Goal: Find specific page/section: Find specific page/section

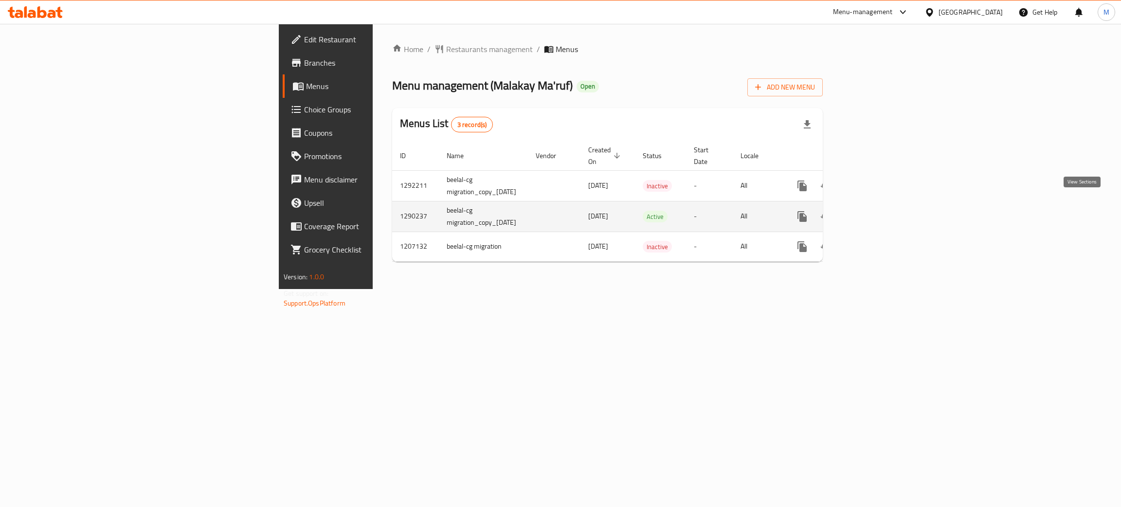
click at [877, 212] on icon "enhanced table" at bounding box center [872, 216] width 9 height 9
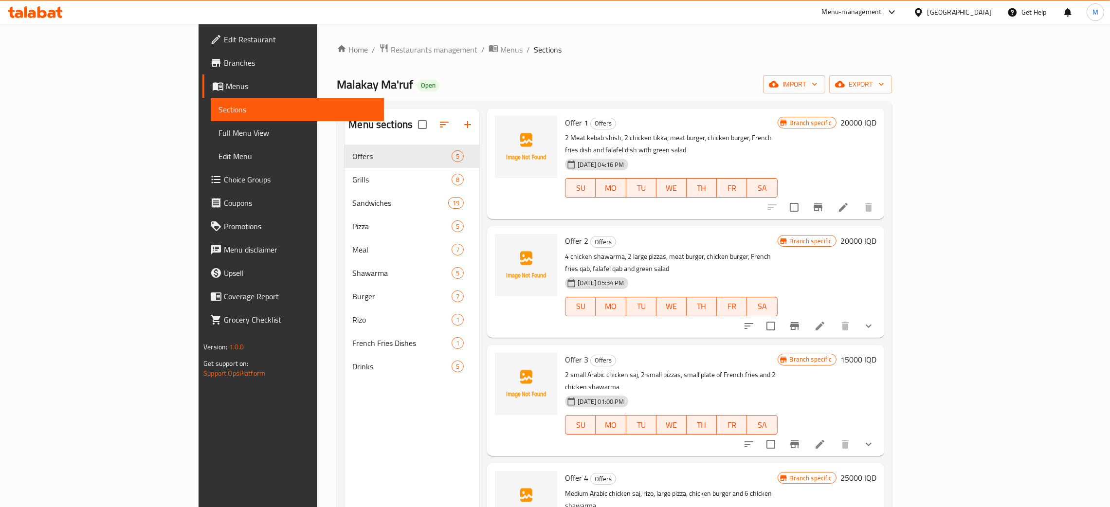
scroll to position [48, 0]
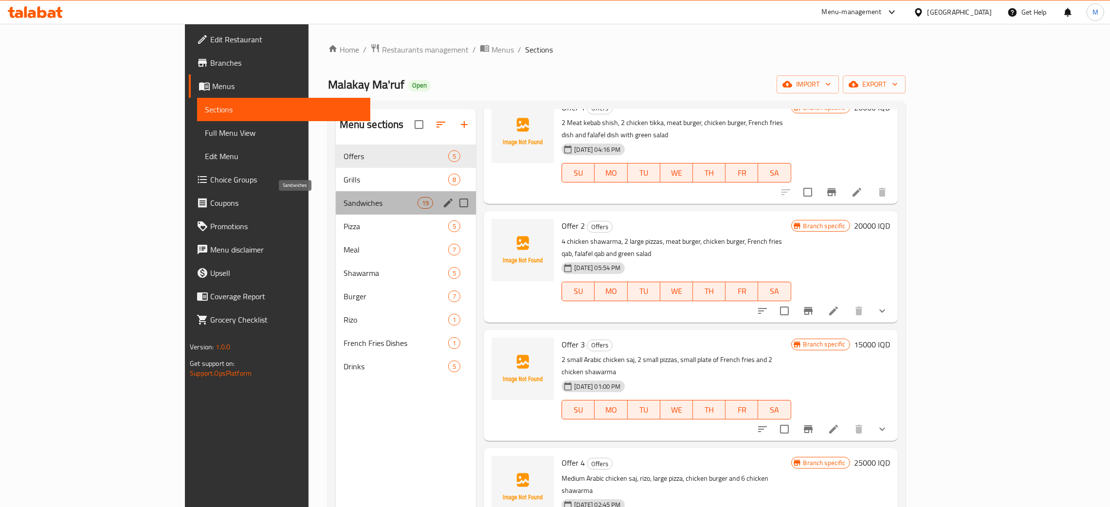
click at [344, 199] on span "Sandwiches" at bounding box center [381, 203] width 74 height 12
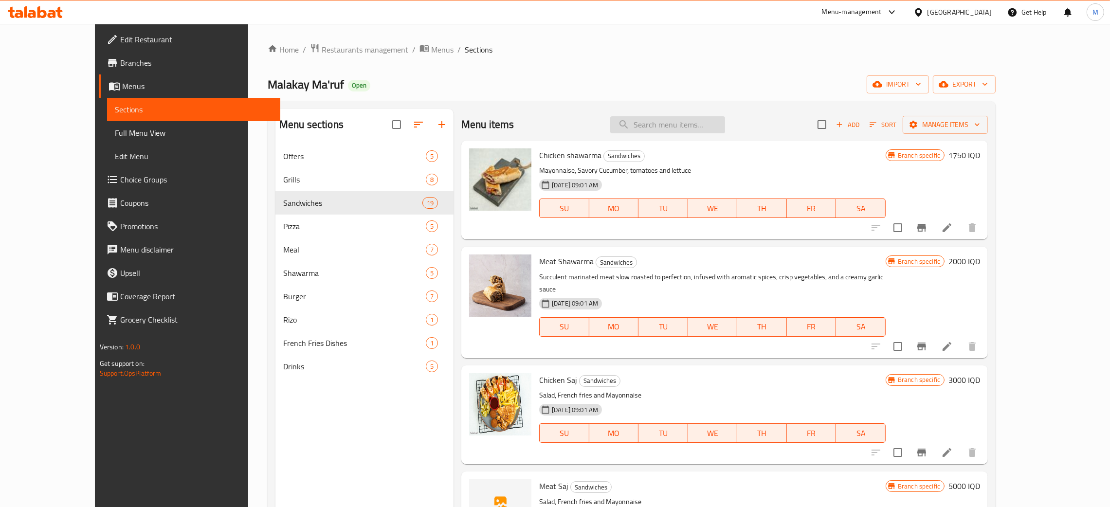
click at [675, 125] on input "search" at bounding box center [667, 124] width 115 height 17
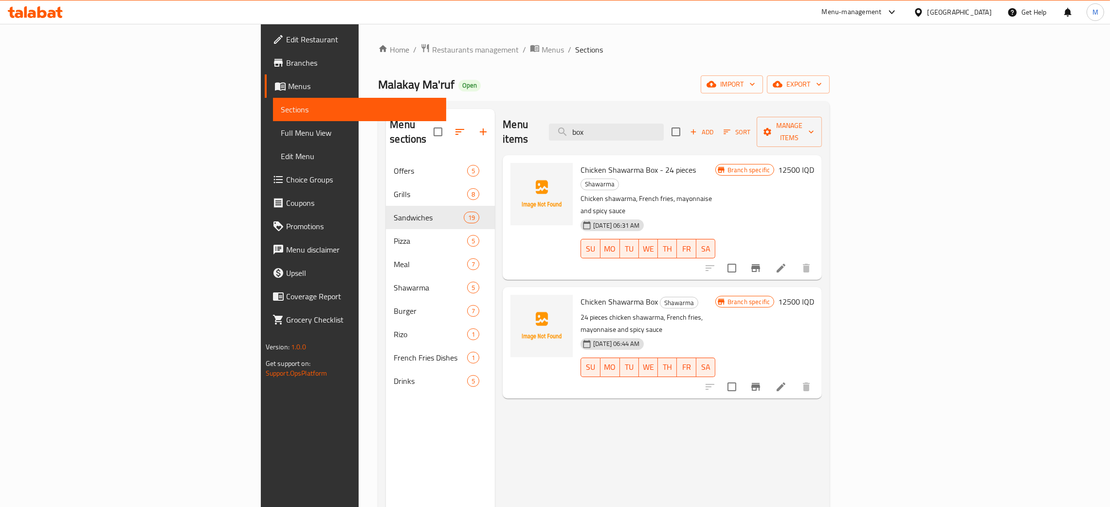
type input "box"
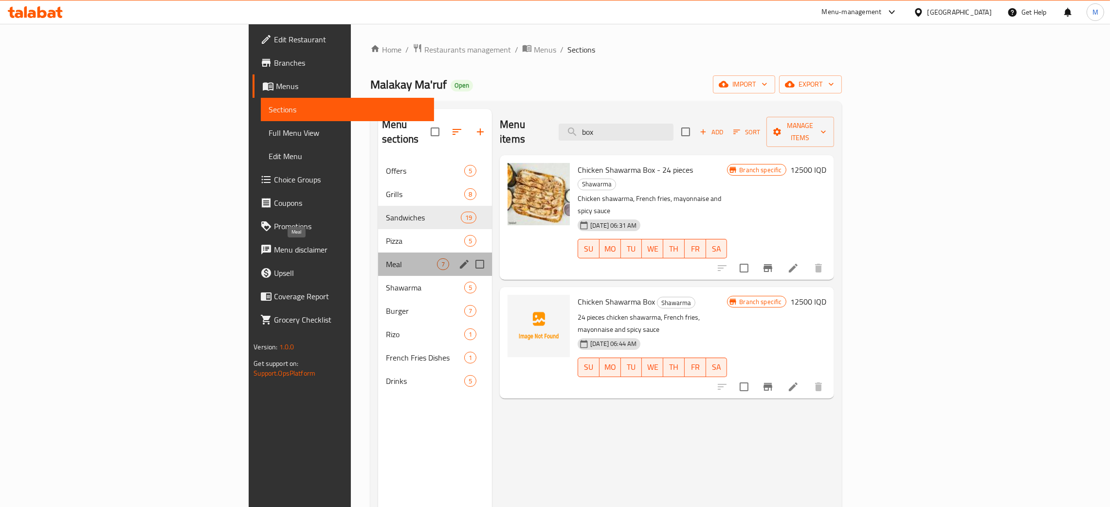
click at [386, 258] on span "Meal" at bounding box center [411, 264] width 51 height 12
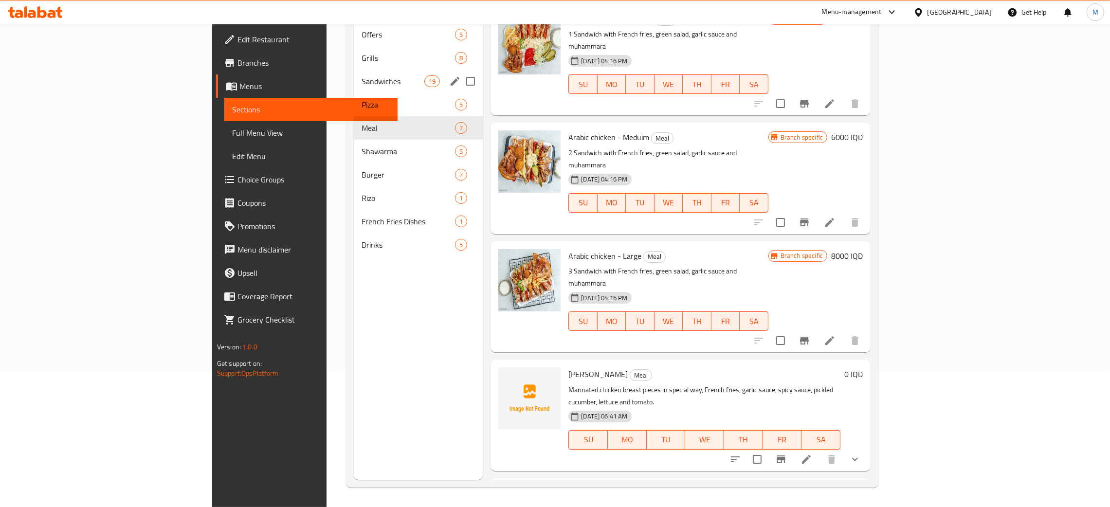
click at [354, 70] on div "Sandwiches 19" at bounding box center [418, 81] width 129 height 23
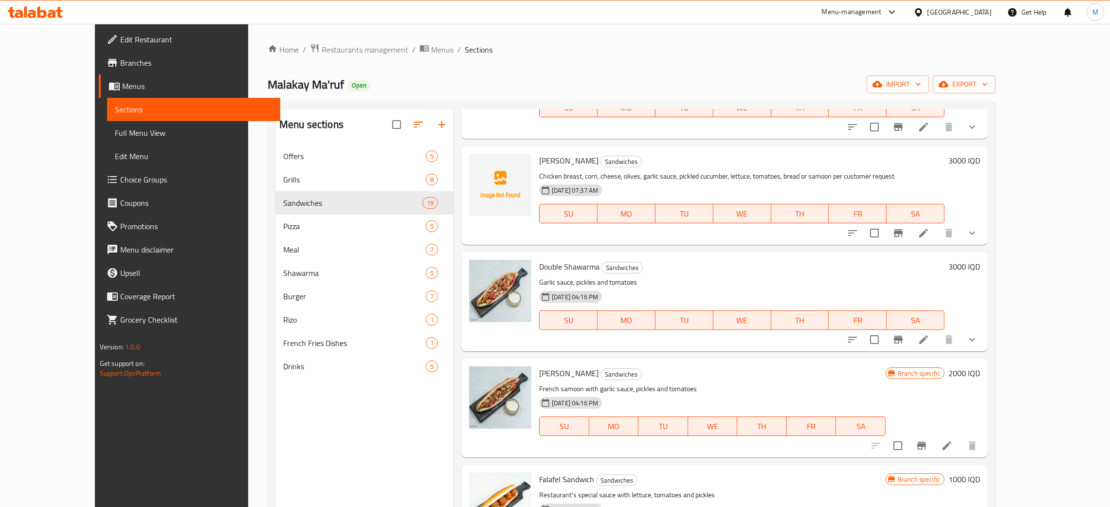
scroll to position [1386, 0]
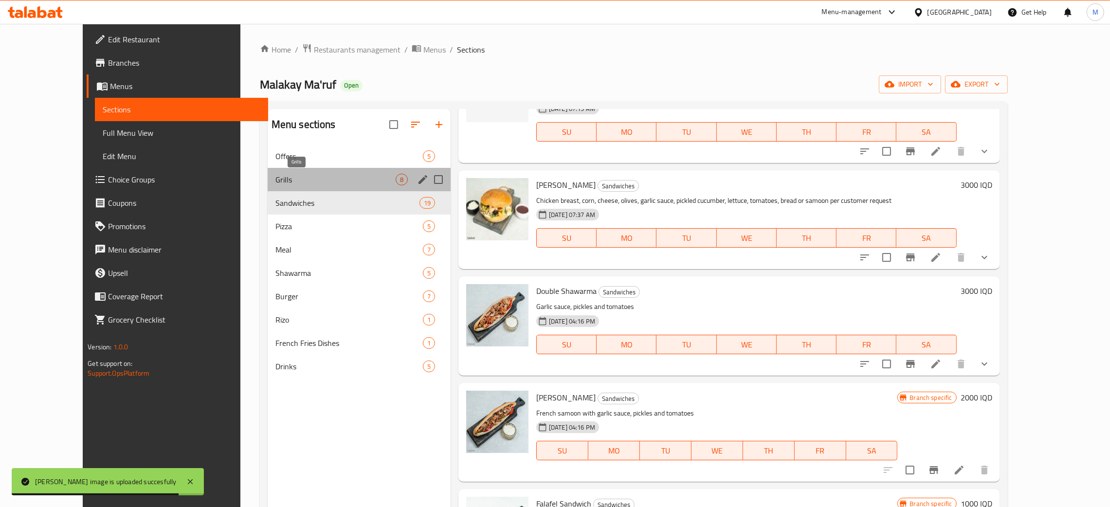
click at [275, 181] on span "Grills" at bounding box center [335, 180] width 120 height 12
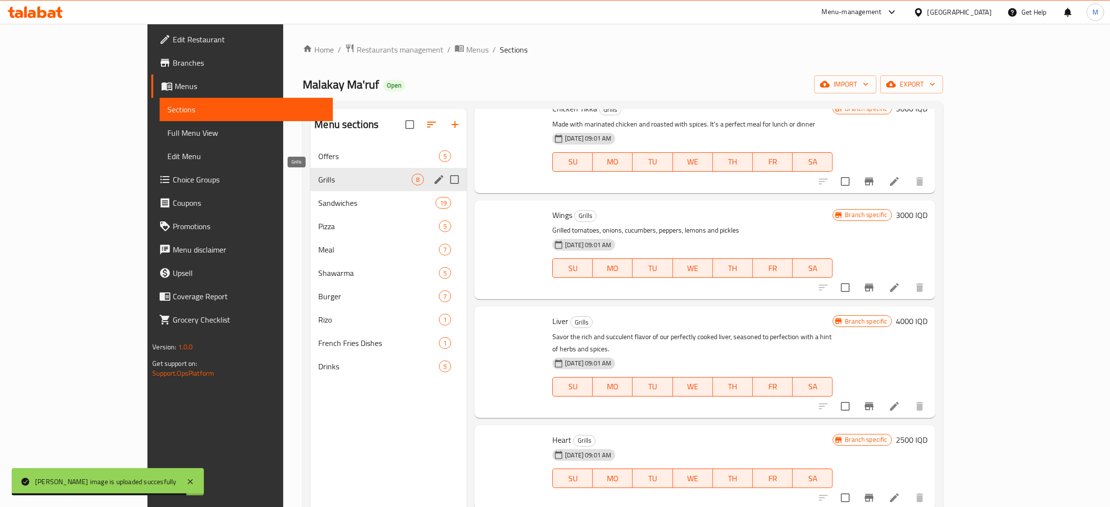
scroll to position [352, 0]
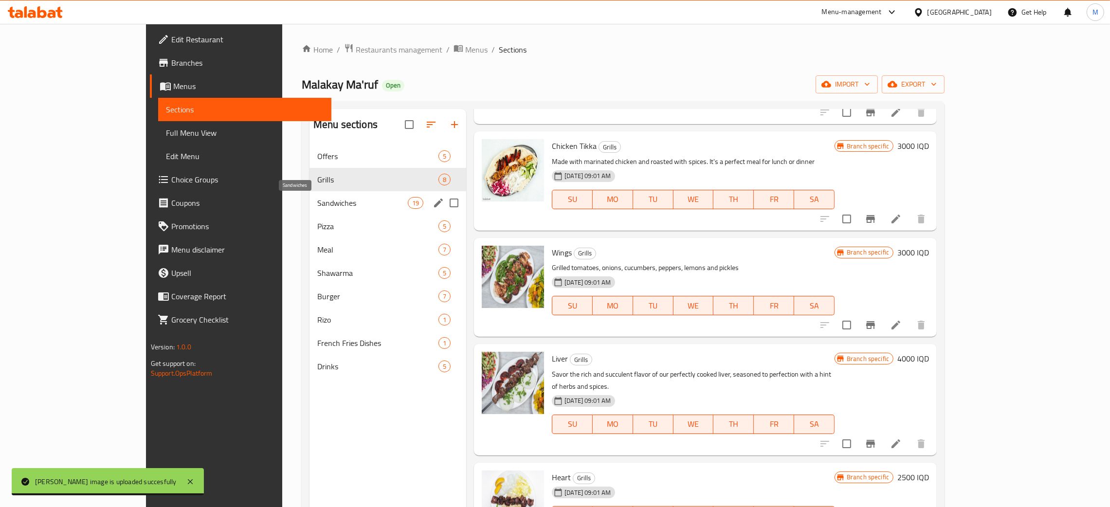
click at [317, 203] on span "Sandwiches" at bounding box center [362, 203] width 91 height 12
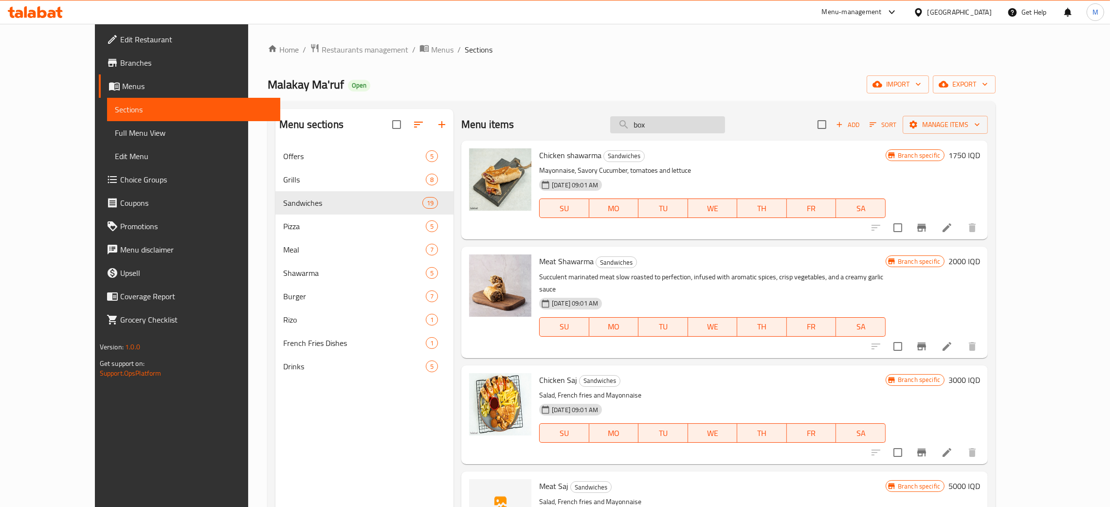
drag, startPoint x: 690, startPoint y: 137, endPoint x: 680, endPoint y: 132, distance: 10.7
click at [680, 132] on div "Menu items box Add Sort Manage items" at bounding box center [724, 125] width 527 height 32
drag, startPoint x: 683, startPoint y: 127, endPoint x: 628, endPoint y: 112, distance: 56.4
click at [628, 112] on div "Menu items box Add Sort Manage items" at bounding box center [724, 125] width 527 height 32
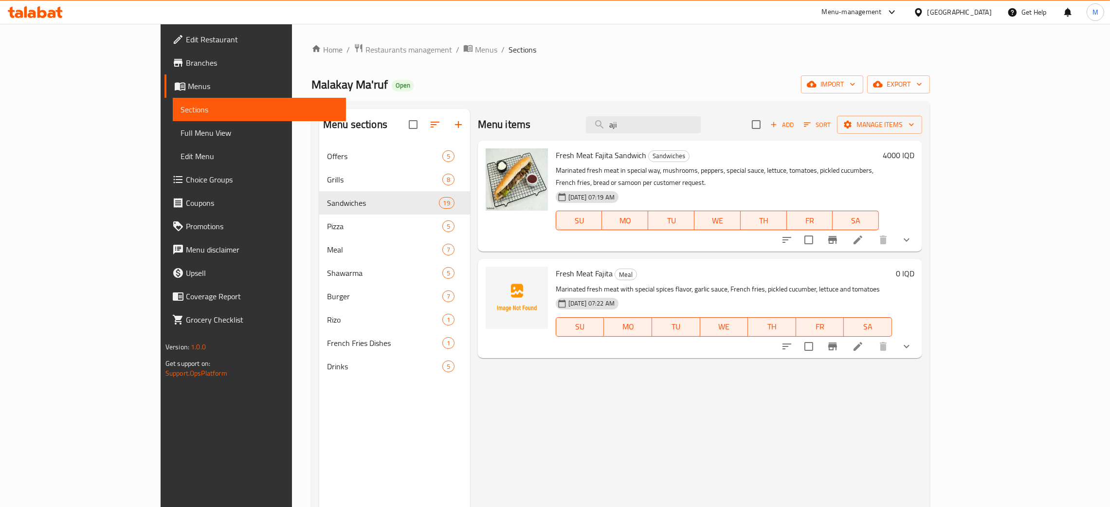
type input "aji"
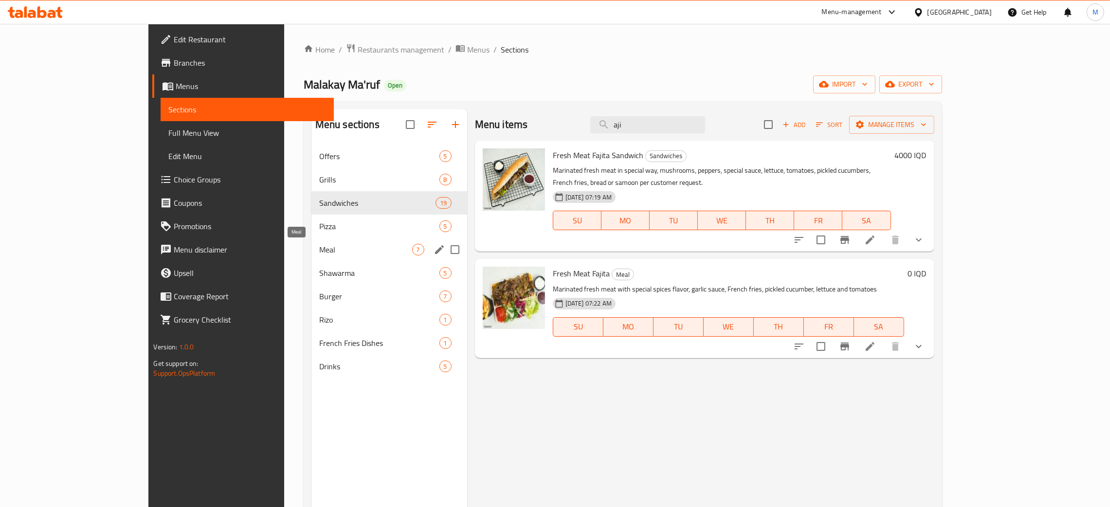
click at [319, 247] on span "Meal" at bounding box center [365, 250] width 93 height 12
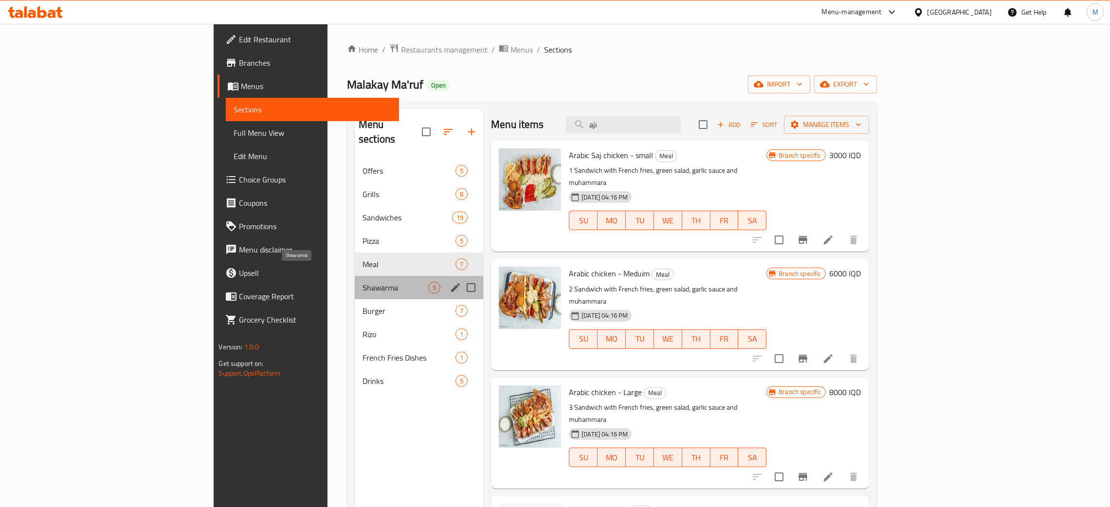
click at [363, 282] on span "Shawarma" at bounding box center [396, 288] width 66 height 12
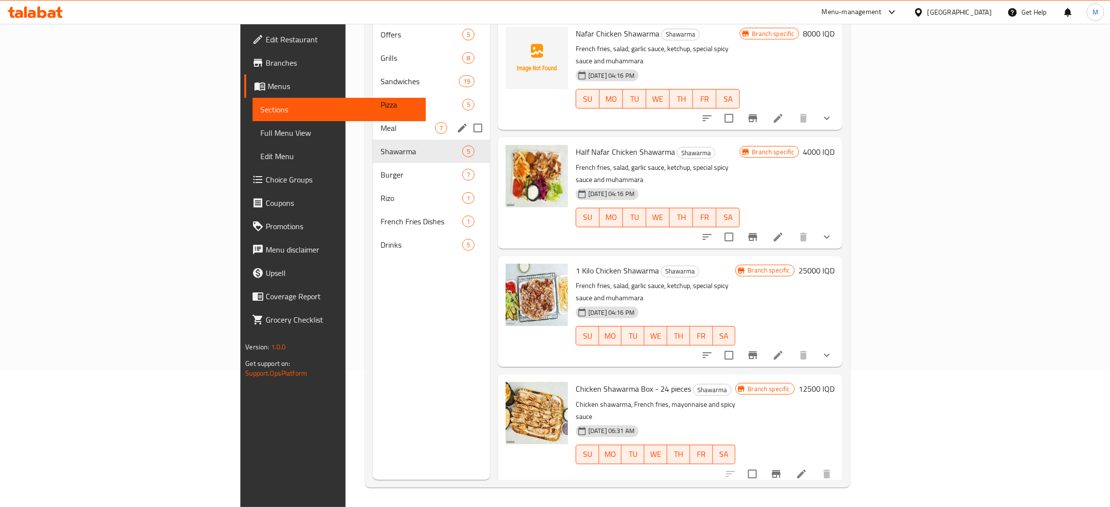
click at [373, 116] on div "Meal 7" at bounding box center [431, 127] width 117 height 23
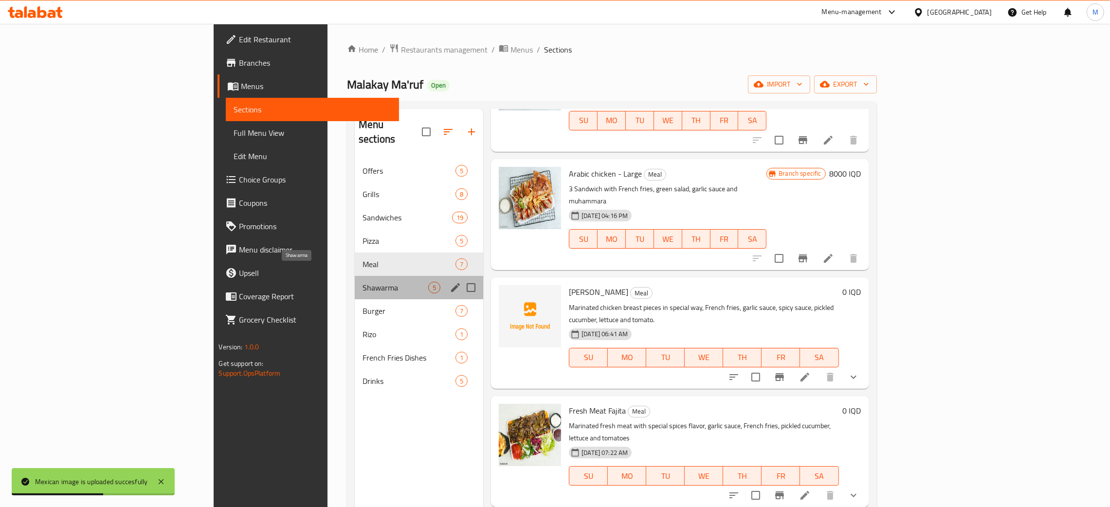
click at [363, 282] on span "Shawarma" at bounding box center [396, 288] width 66 height 12
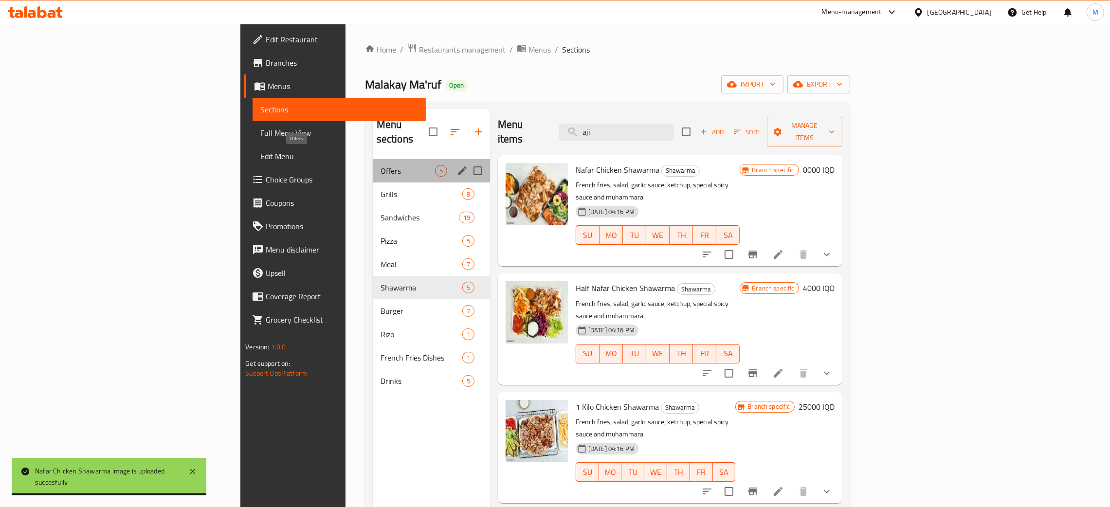
click at [381, 165] on span "Offers" at bounding box center [408, 171] width 54 height 12
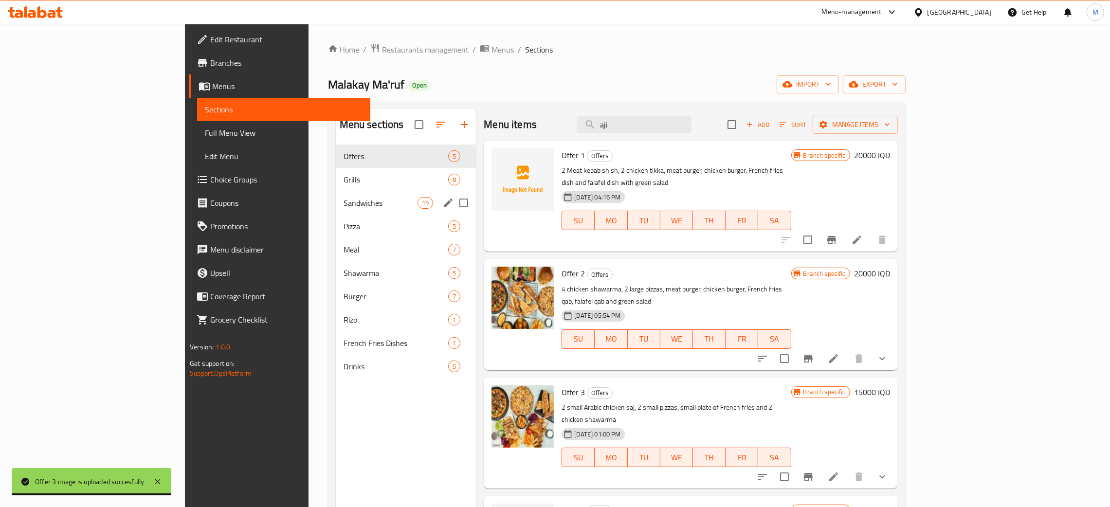
click at [336, 192] on div "Sandwiches 19" at bounding box center [406, 202] width 141 height 23
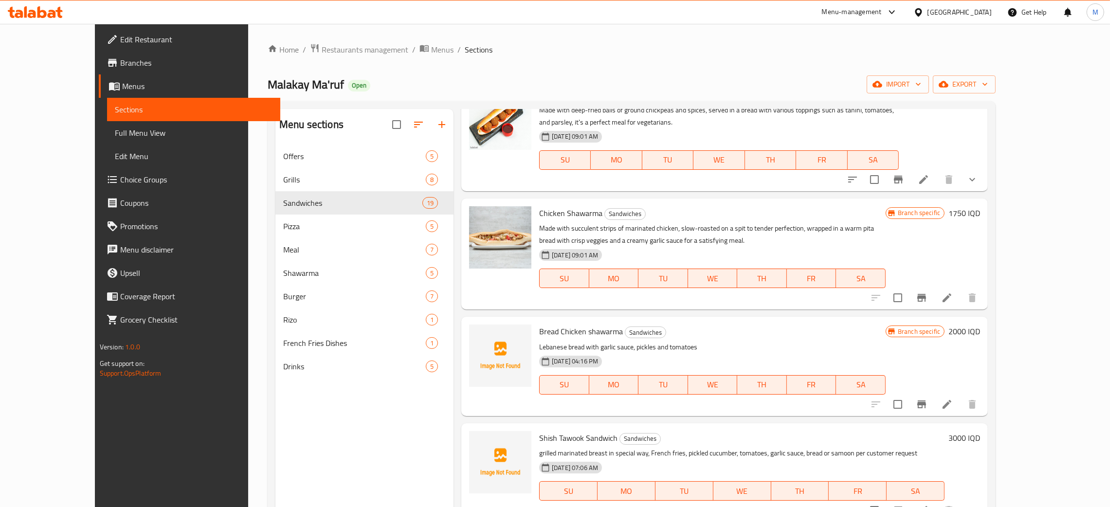
scroll to position [948, 0]
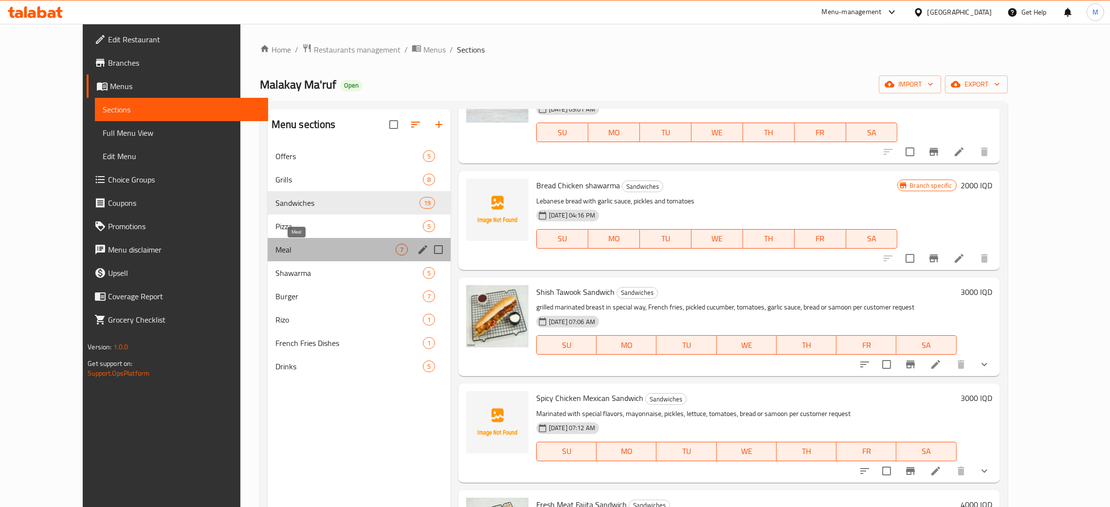
click at [275, 251] on span "Meal" at bounding box center [335, 250] width 120 height 12
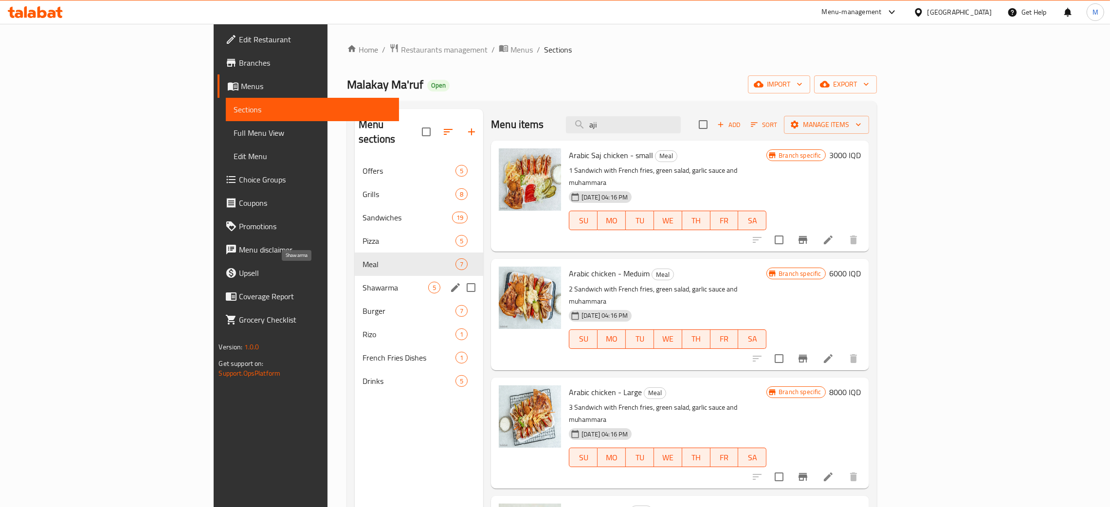
click at [363, 282] on span "Shawarma" at bounding box center [396, 288] width 66 height 12
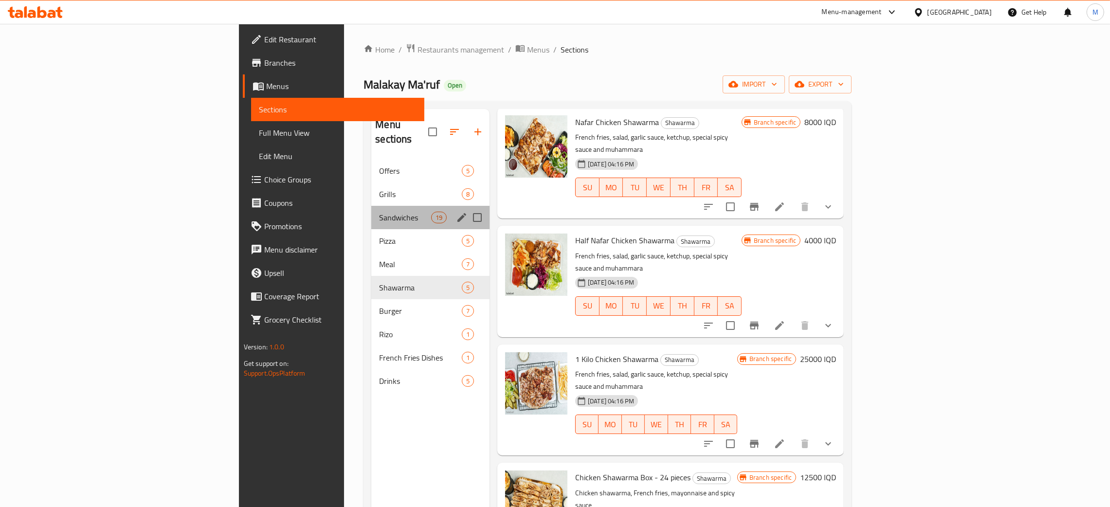
click at [371, 206] on div "Sandwiches 19" at bounding box center [430, 217] width 118 height 23
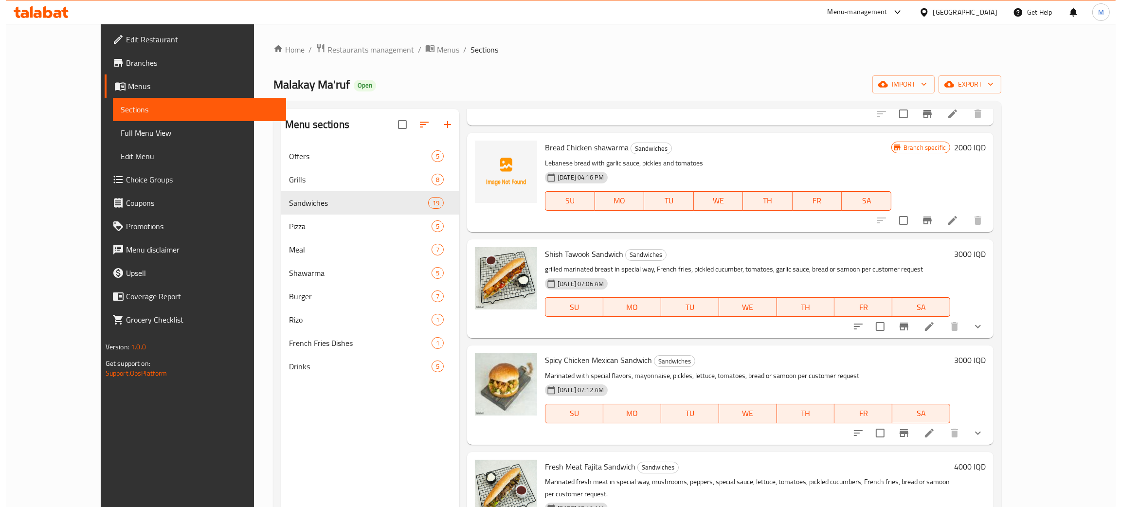
scroll to position [1022, 0]
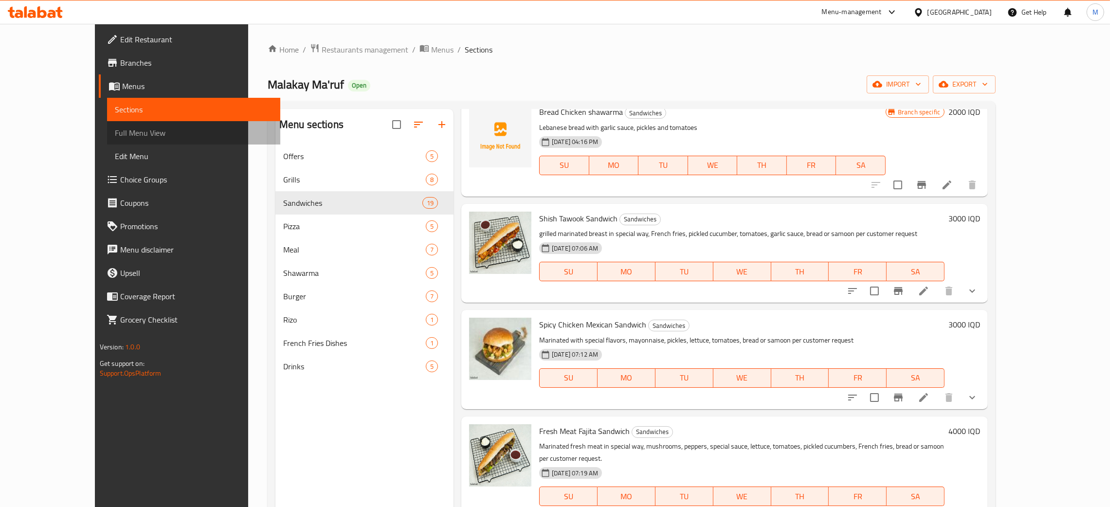
click at [115, 129] on span "Full Menu View" at bounding box center [194, 133] width 158 height 12
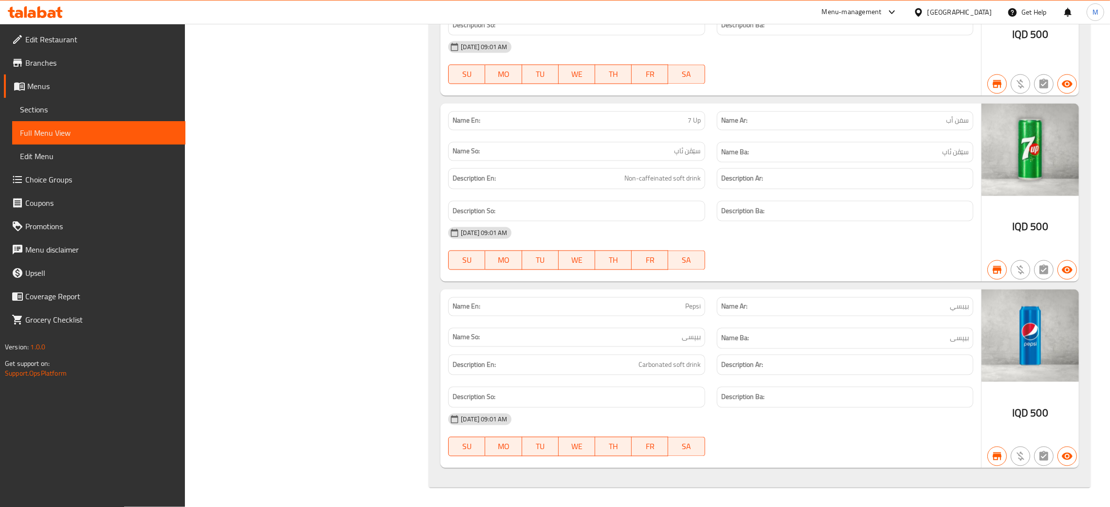
scroll to position [13884, 0]
click at [924, 10] on icon at bounding box center [918, 12] width 10 height 10
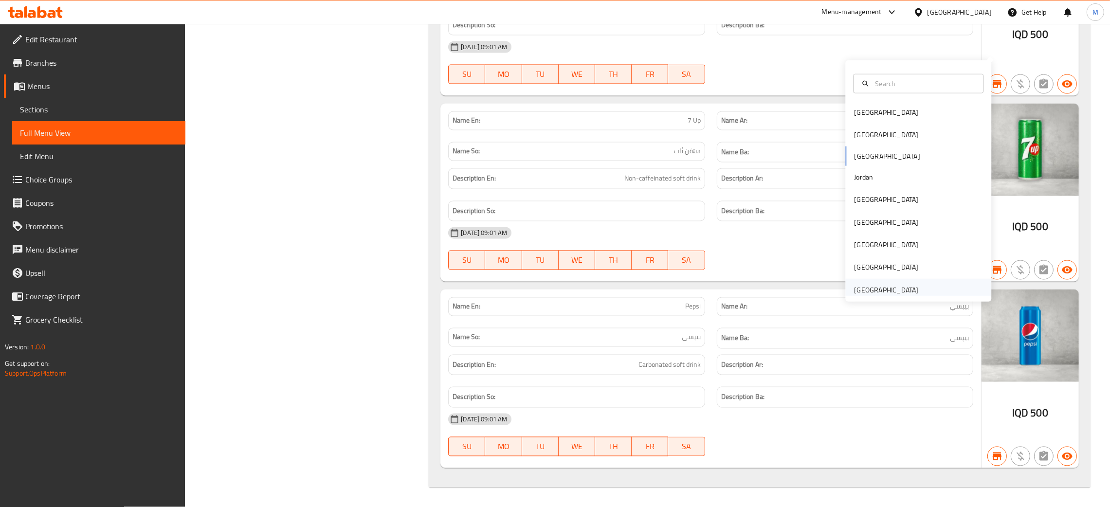
click at [867, 285] on div "United Arab Emirates" at bounding box center [886, 290] width 64 height 11
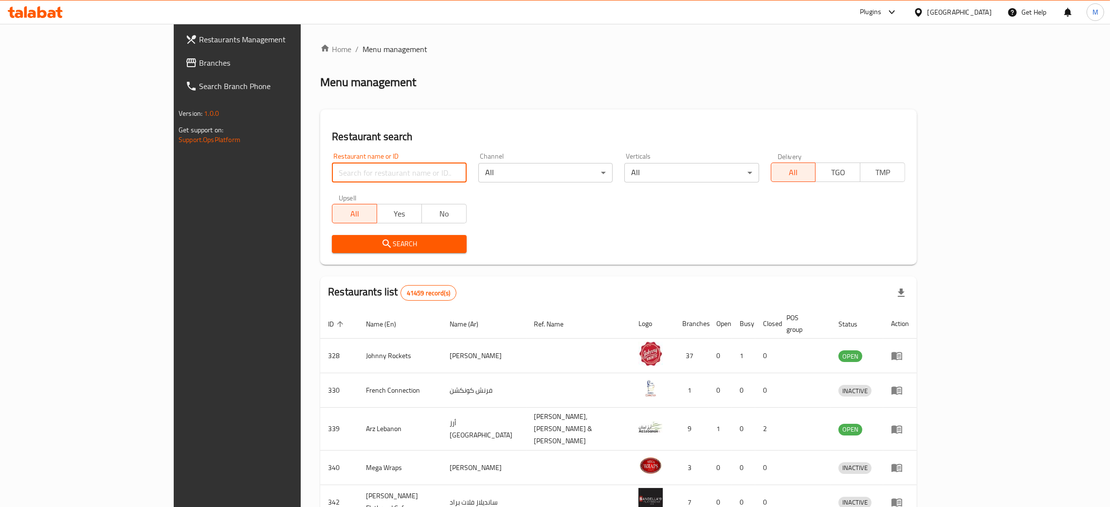
drag, startPoint x: 249, startPoint y: 176, endPoint x: 251, endPoint y: 171, distance: 5.5
click at [332, 174] on input "search" at bounding box center [399, 172] width 134 height 19
paste input "748008"
type input "748008"
click button "Search" at bounding box center [399, 244] width 134 height 18
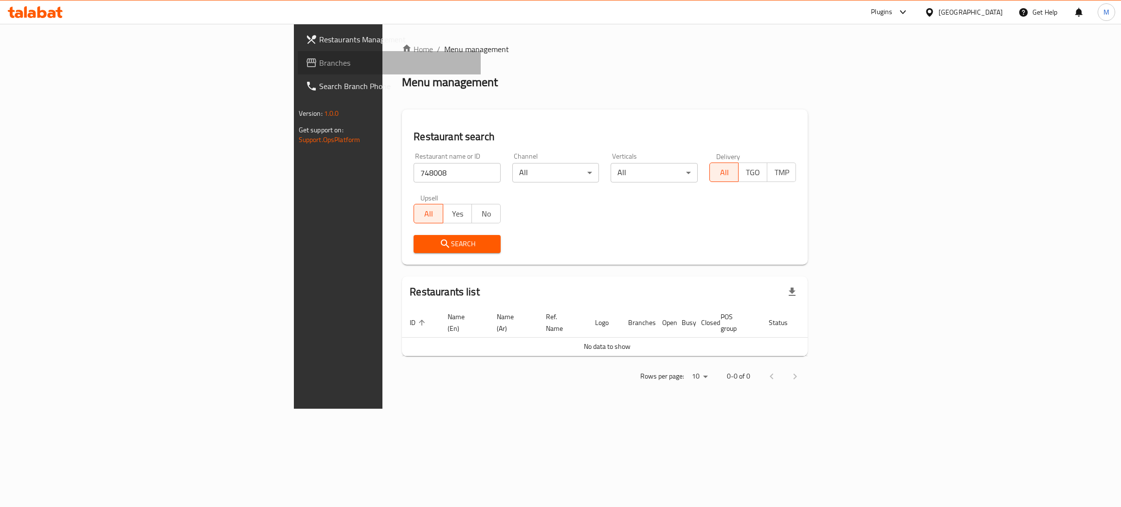
click at [319, 66] on span "Branches" at bounding box center [396, 63] width 154 height 12
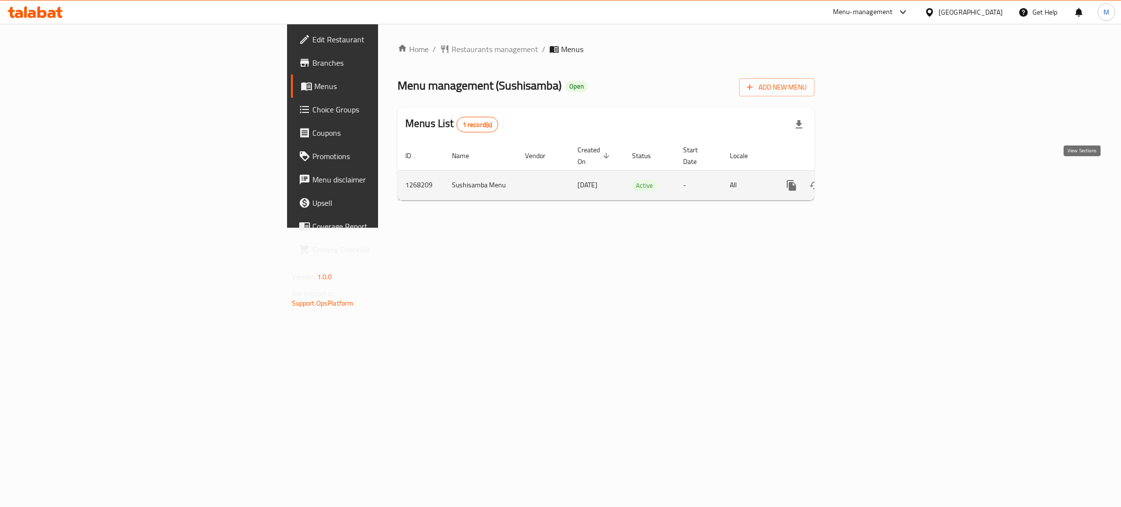
click at [866, 181] on icon "enhanced table" at bounding box center [861, 185] width 9 height 9
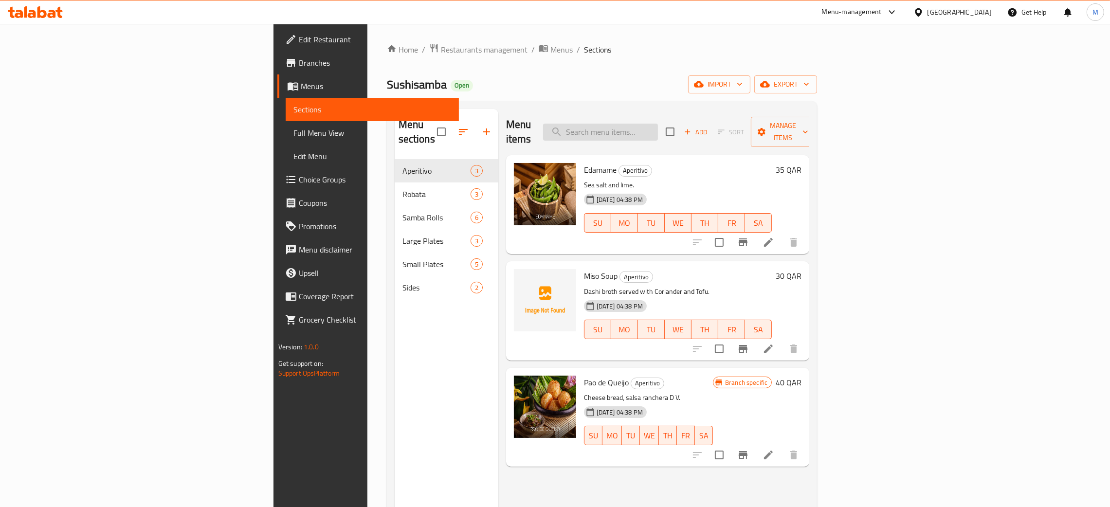
click at [658, 125] on input "search" at bounding box center [600, 132] width 115 height 17
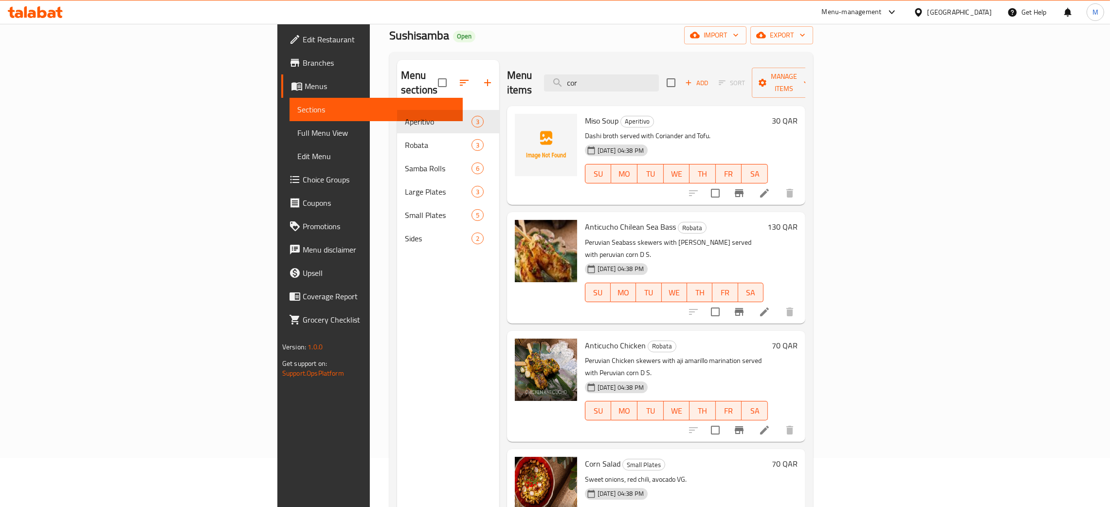
scroll to position [73, 0]
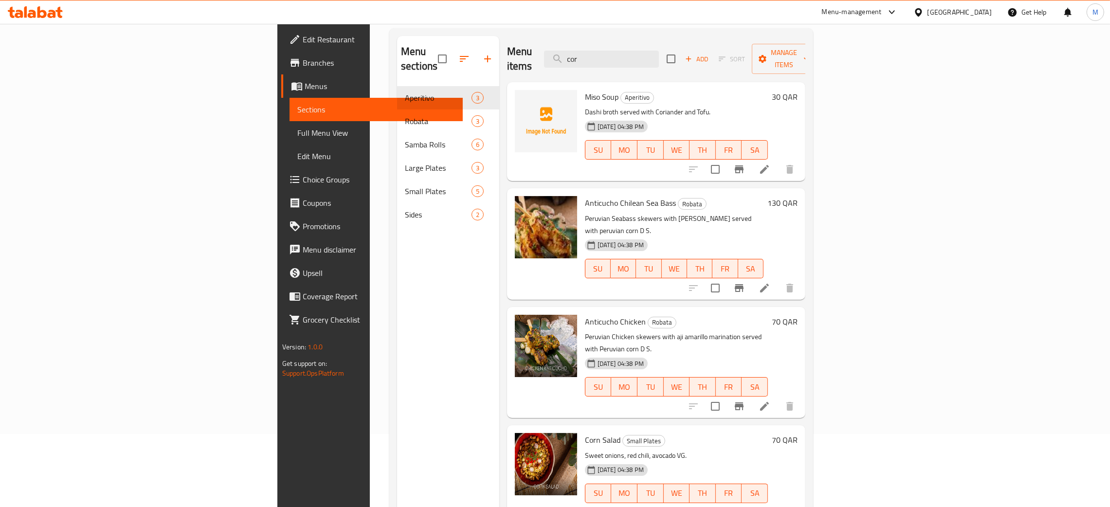
type input "cor"
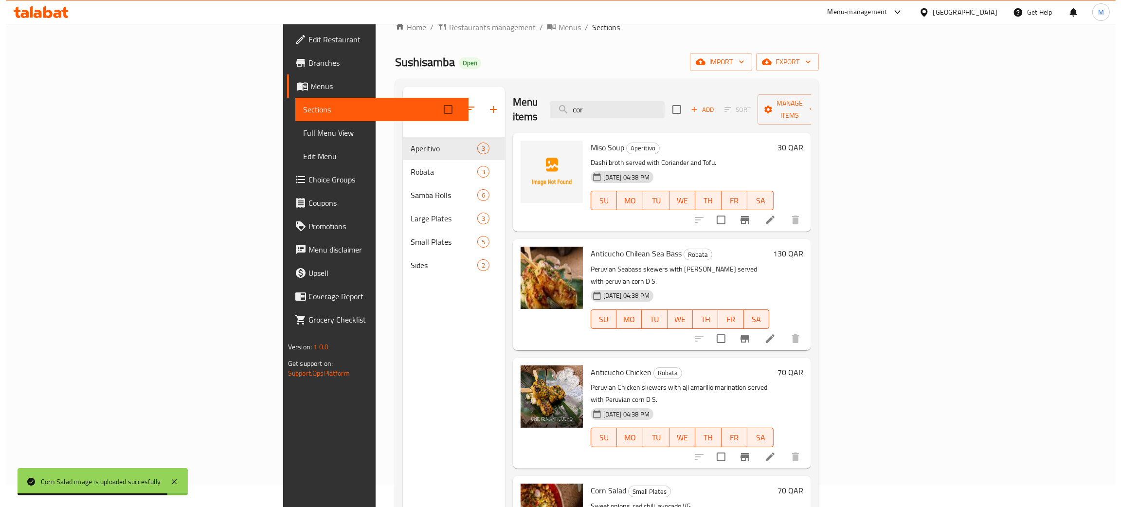
scroll to position [0, 0]
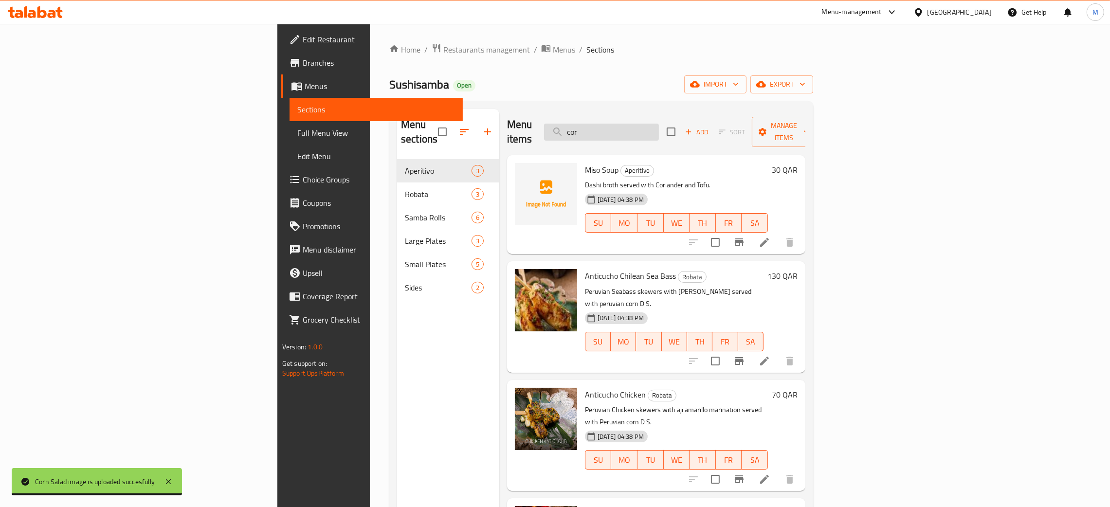
drag, startPoint x: 670, startPoint y: 126, endPoint x: 649, endPoint y: 124, distance: 21.0
click at [649, 124] on input "cor" at bounding box center [601, 132] width 115 height 17
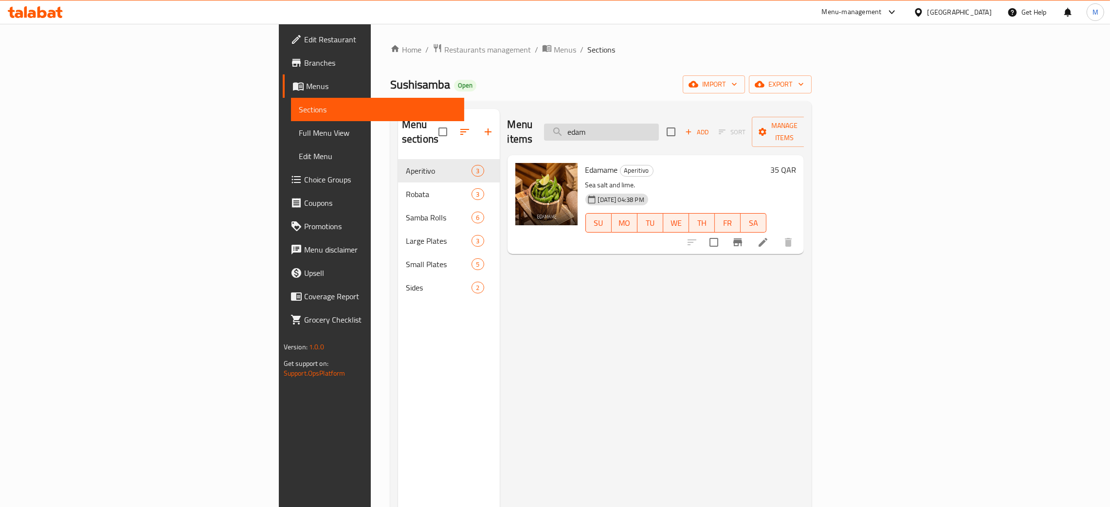
type input "edam"
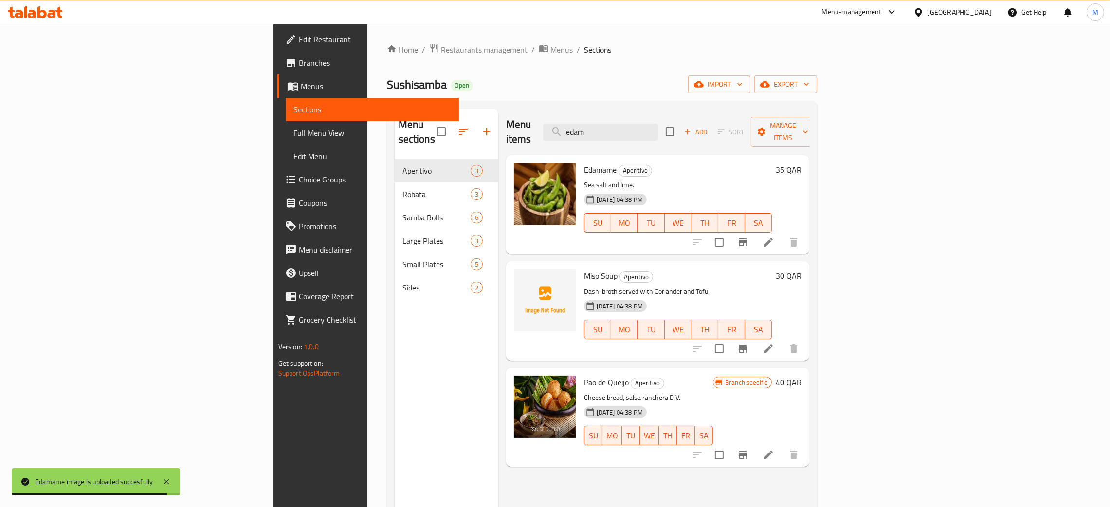
drag, startPoint x: 639, startPoint y: 108, endPoint x: 631, endPoint y: 101, distance: 10.0
click at [630, 102] on div "Menu sections Aperitivo 3 Robata 3 Samba Rolls 6 Large Plates 3 Small Plates 5 …" at bounding box center [602, 362] width 431 height 523
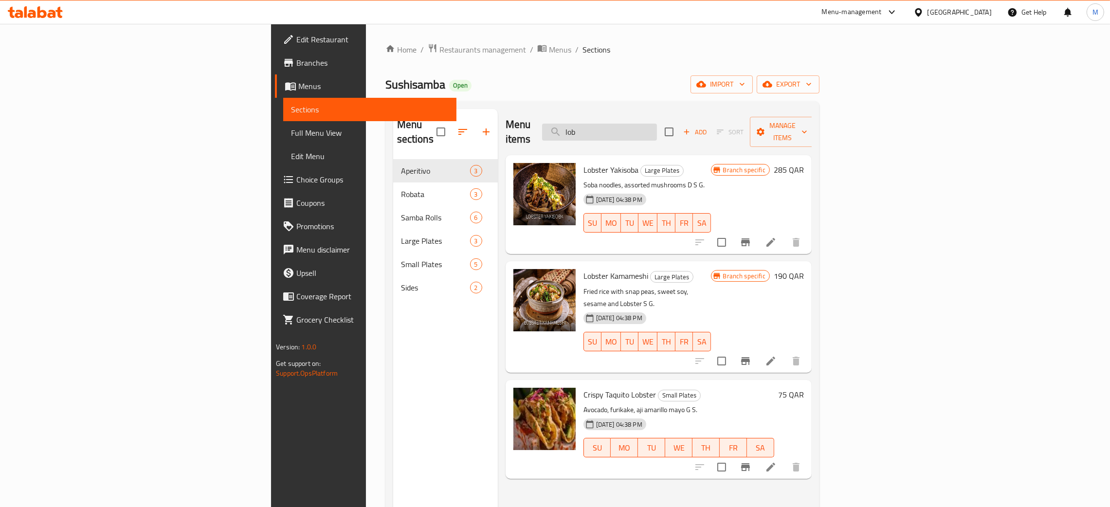
drag, startPoint x: 694, startPoint y: 133, endPoint x: 676, endPoint y: 133, distance: 18.5
click at [657, 133] on input "lob" at bounding box center [599, 132] width 115 height 17
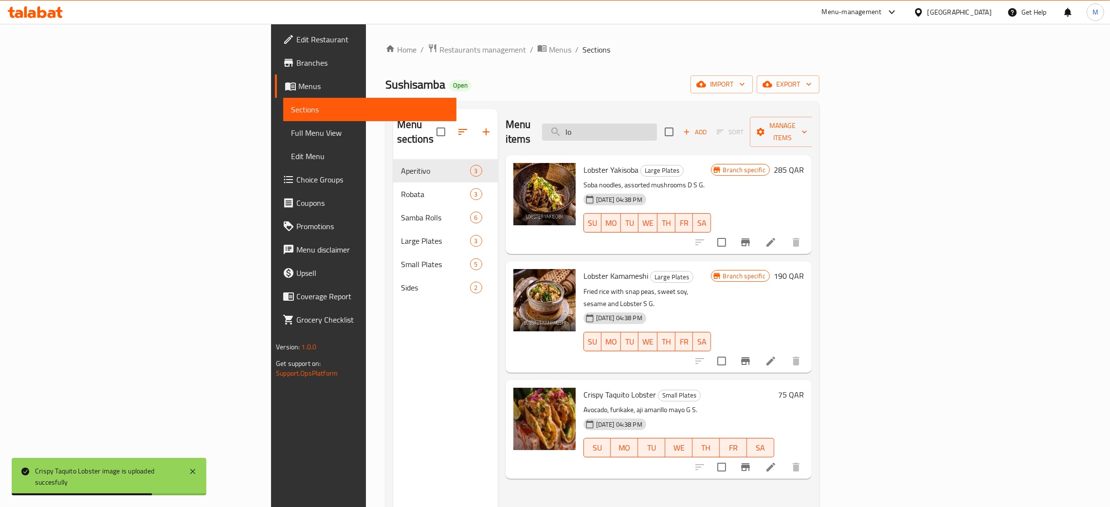
type input "l"
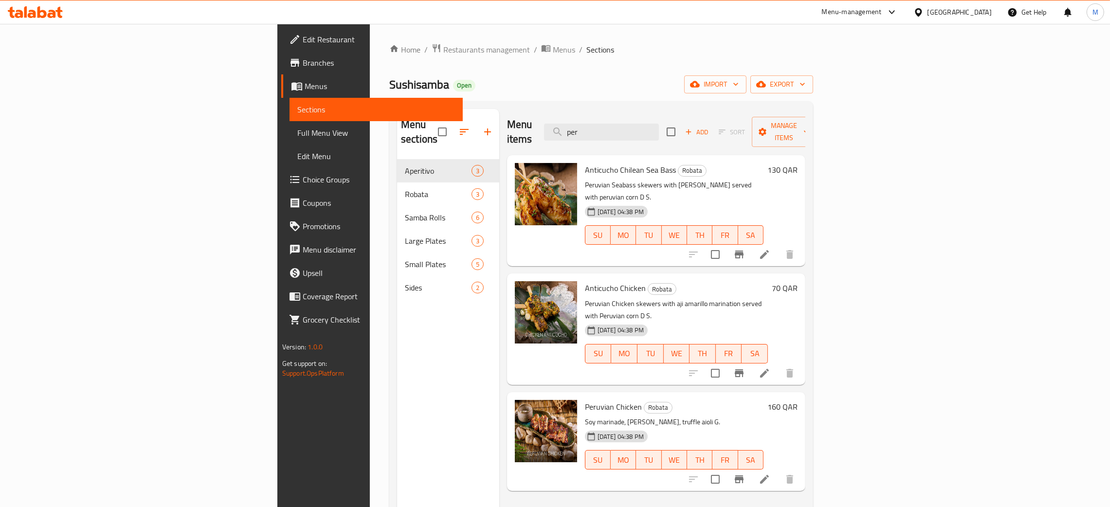
type input "per"
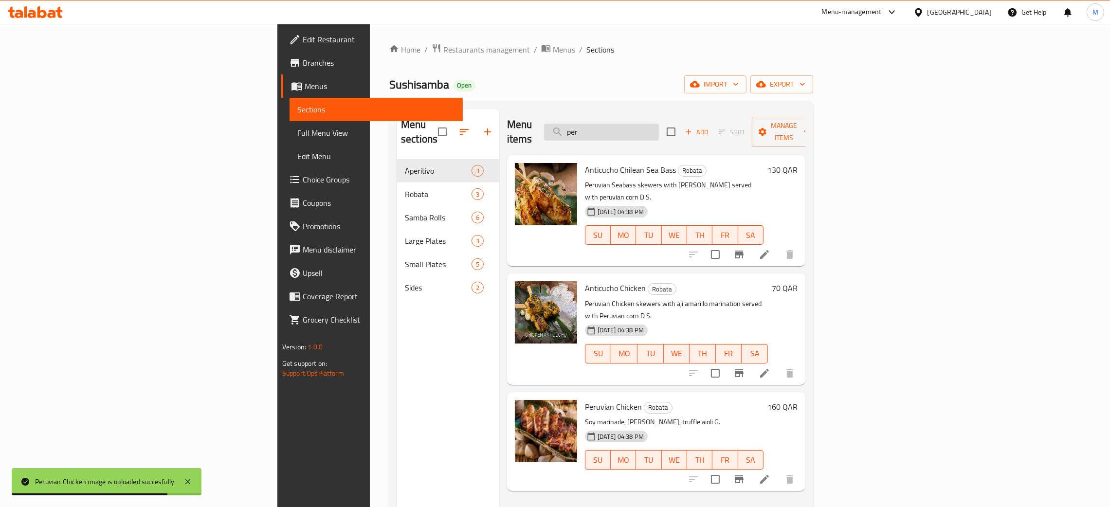
drag, startPoint x: 691, startPoint y: 124, endPoint x: 646, endPoint y: 127, distance: 44.9
click at [646, 127] on input "per" at bounding box center [601, 132] width 115 height 17
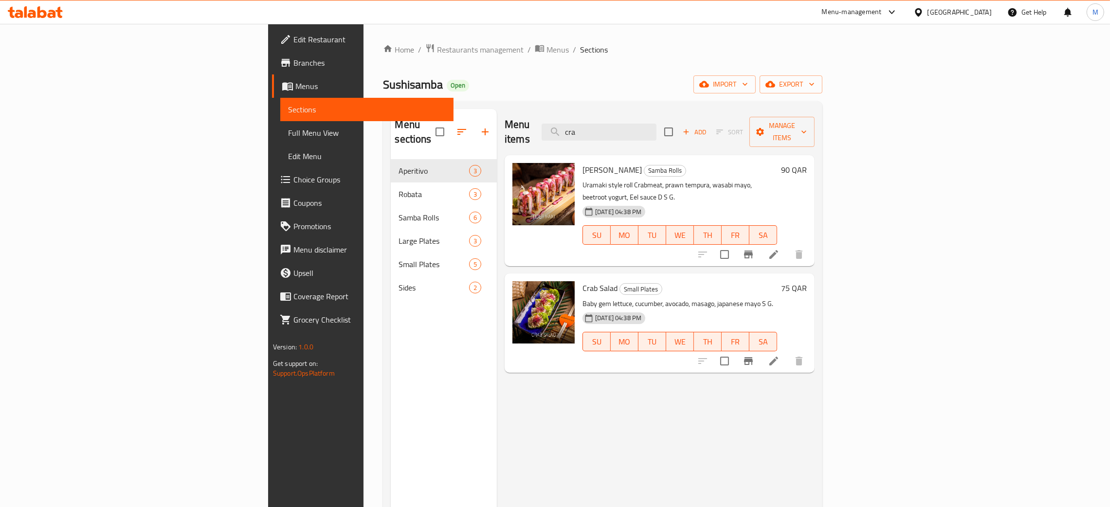
type input "cra"
drag, startPoint x: 699, startPoint y: 131, endPoint x: 614, endPoint y: 145, distance: 86.3
click at [614, 145] on div "Menu items cra Add Sort Manage items Tiger Maki Samba Rolls Uramaki style roll …" at bounding box center [656, 362] width 318 height 507
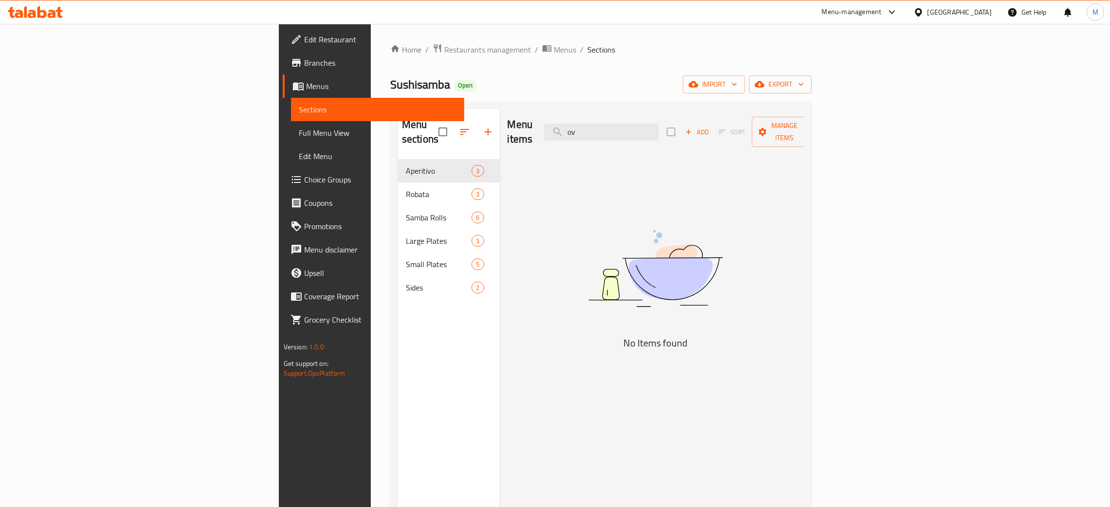
type input "o"
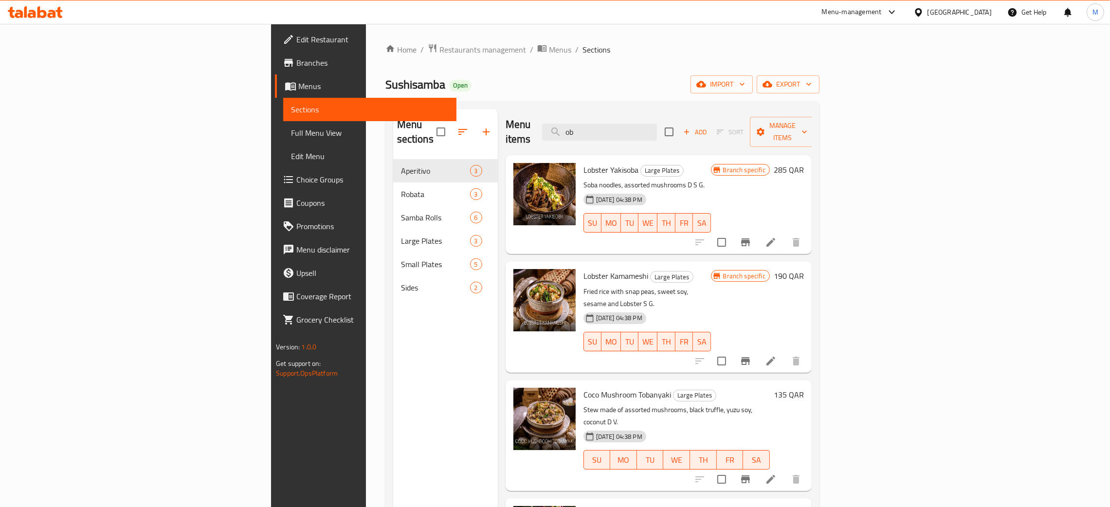
type input "ob"
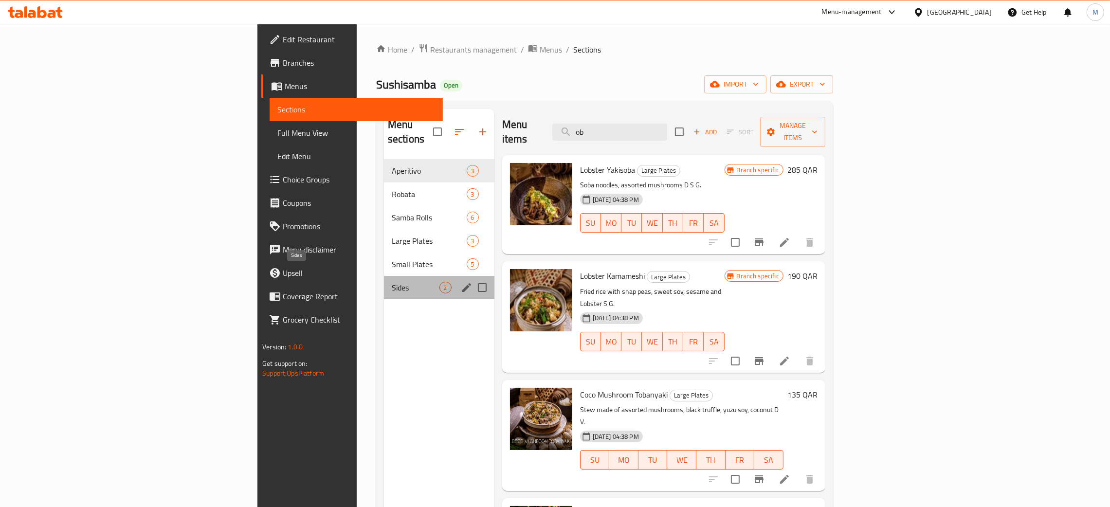
click at [392, 282] on span "Sides" at bounding box center [416, 288] width 48 height 12
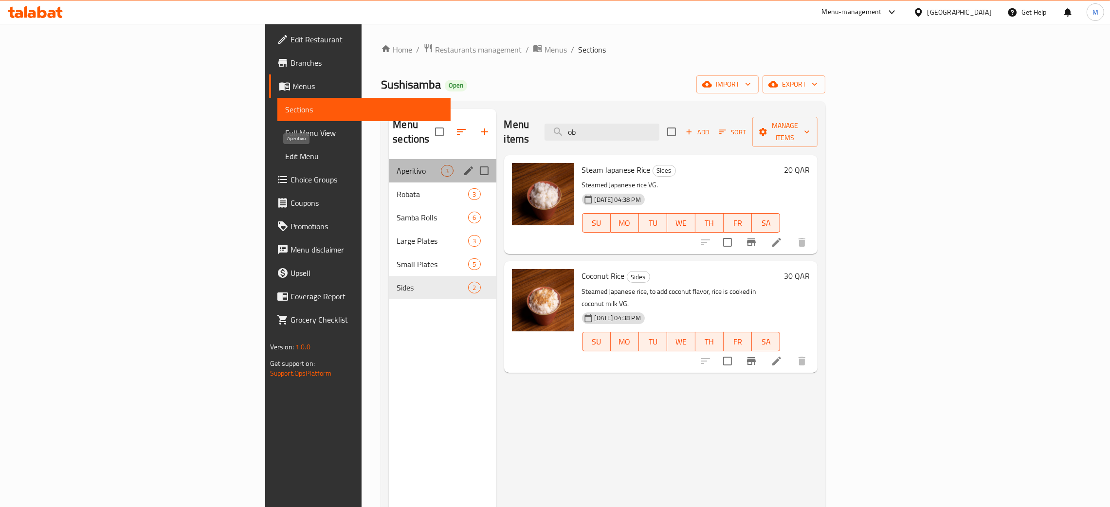
click at [397, 165] on span "Aperitivo" at bounding box center [419, 171] width 44 height 12
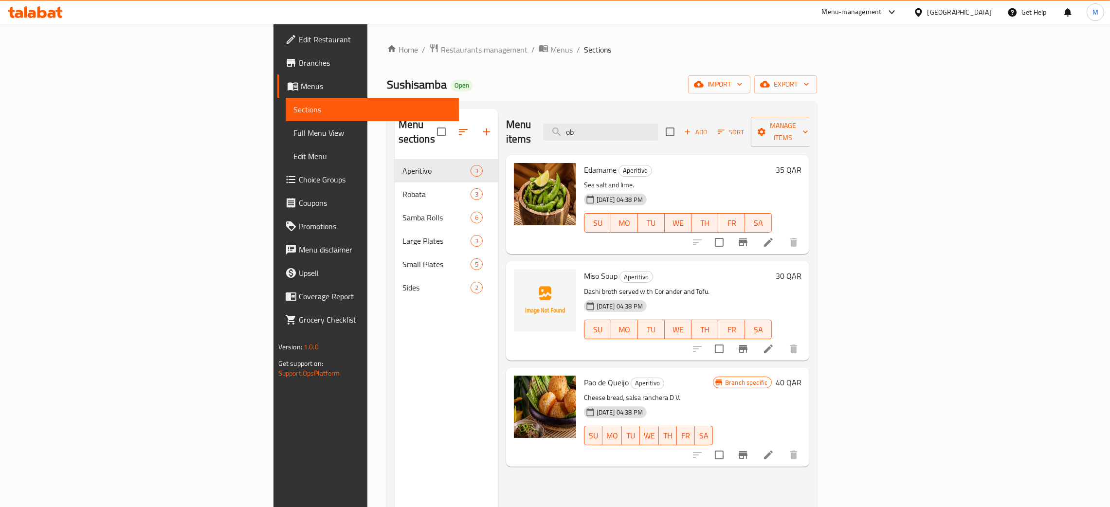
drag, startPoint x: 688, startPoint y: 124, endPoint x: 635, endPoint y: 124, distance: 53.5
click at [635, 124] on div "Menu items ob Add Sort Manage items" at bounding box center [658, 132] width 304 height 46
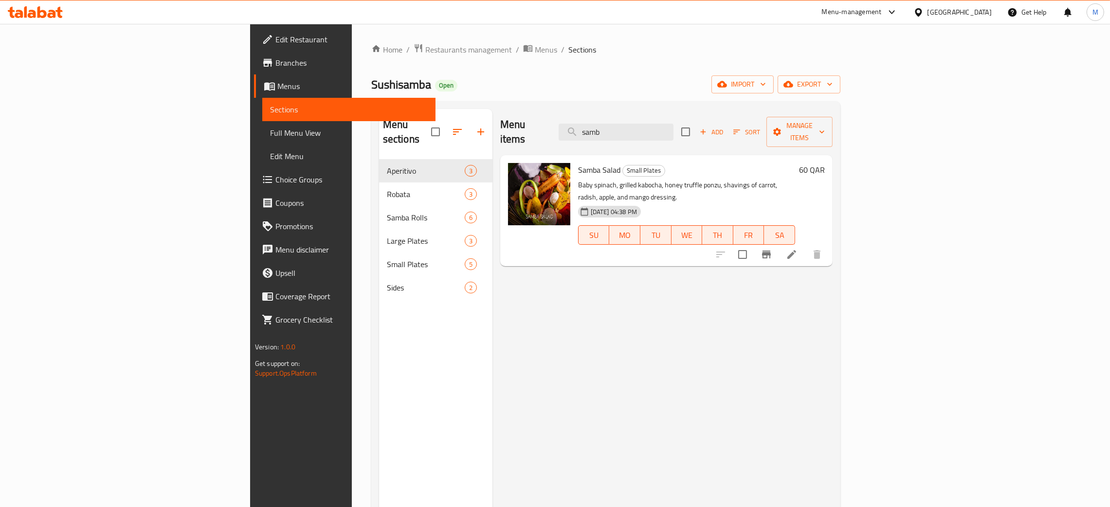
type input "samb"
drag, startPoint x: 701, startPoint y: 127, endPoint x: 634, endPoint y: 130, distance: 67.2
click at [634, 130] on div "Menu items samb Add Sort Manage items" at bounding box center [666, 132] width 332 height 46
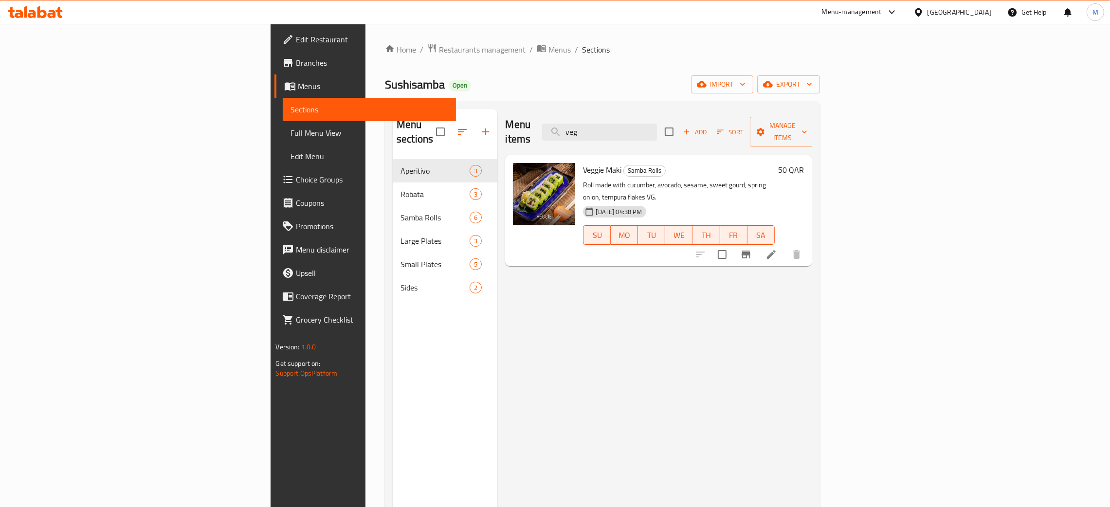
type input "veg"
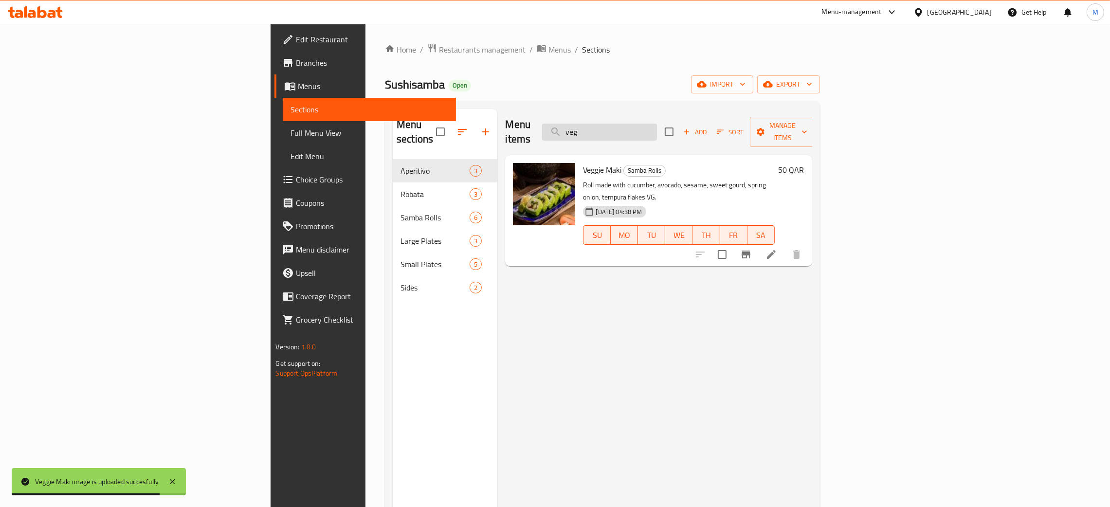
drag, startPoint x: 695, startPoint y: 122, endPoint x: 658, endPoint y: 124, distance: 37.0
click at [657, 124] on input "veg" at bounding box center [599, 132] width 115 height 17
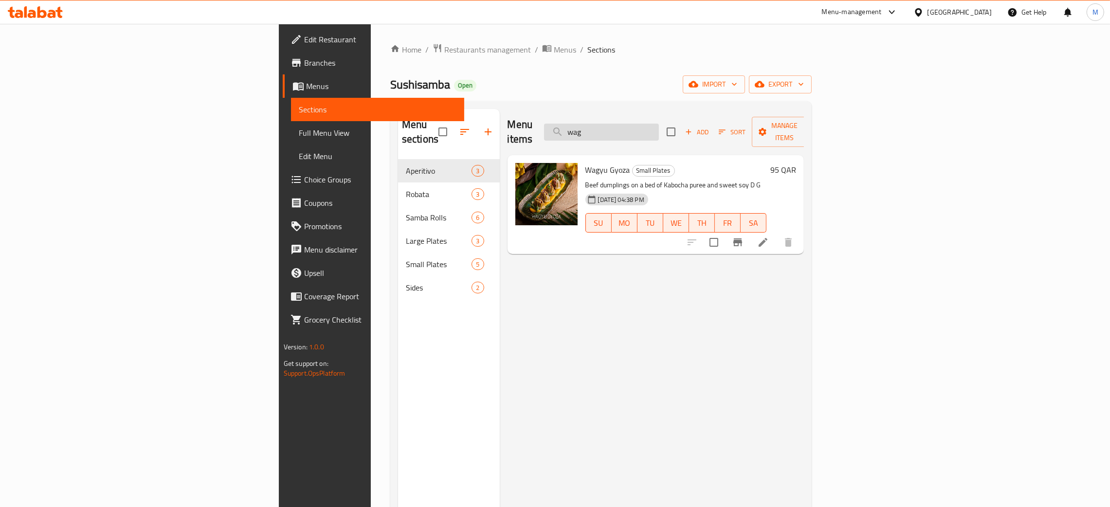
type input "wag"
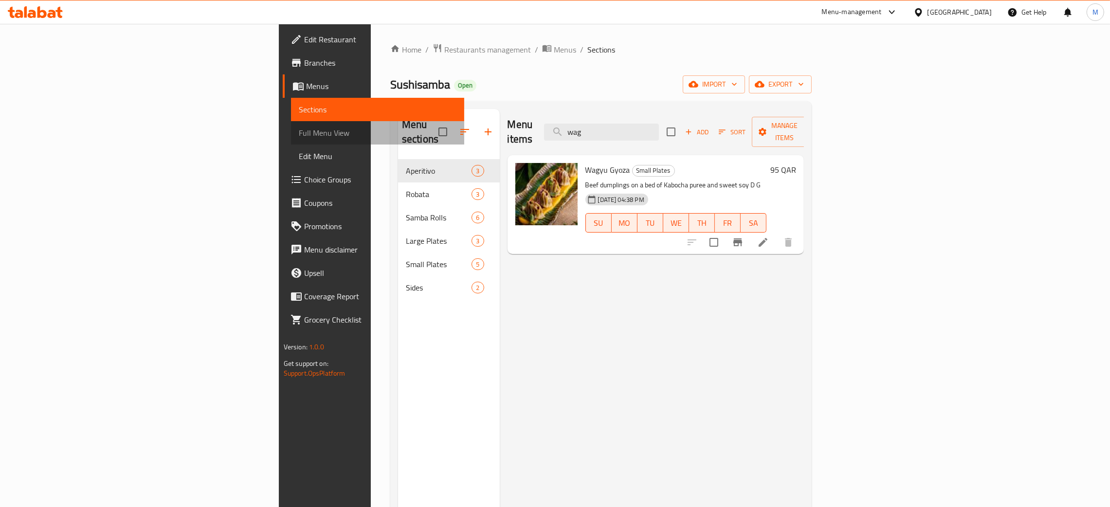
click at [299, 127] on span "Full Menu View" at bounding box center [378, 133] width 158 height 12
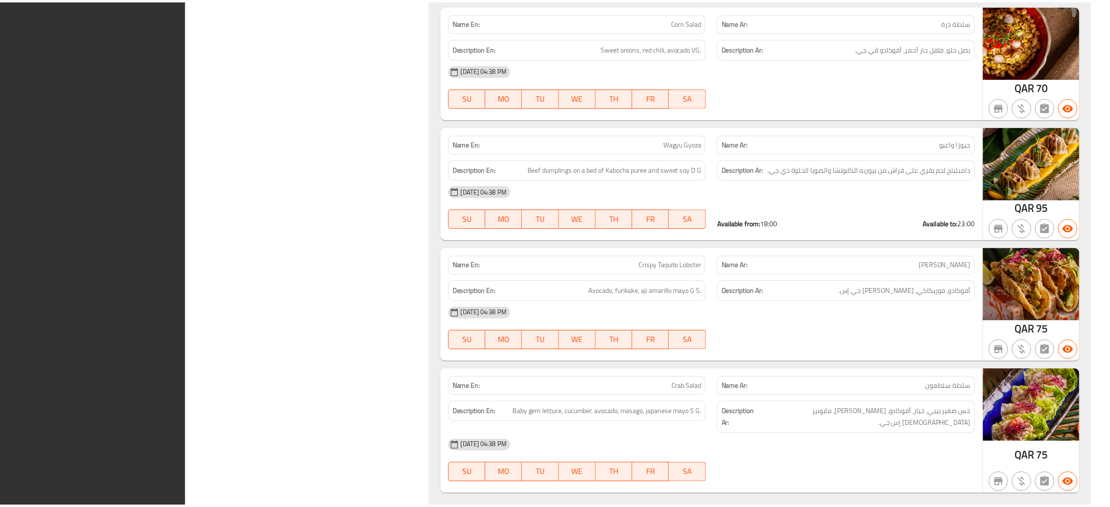
scroll to position [2773, 0]
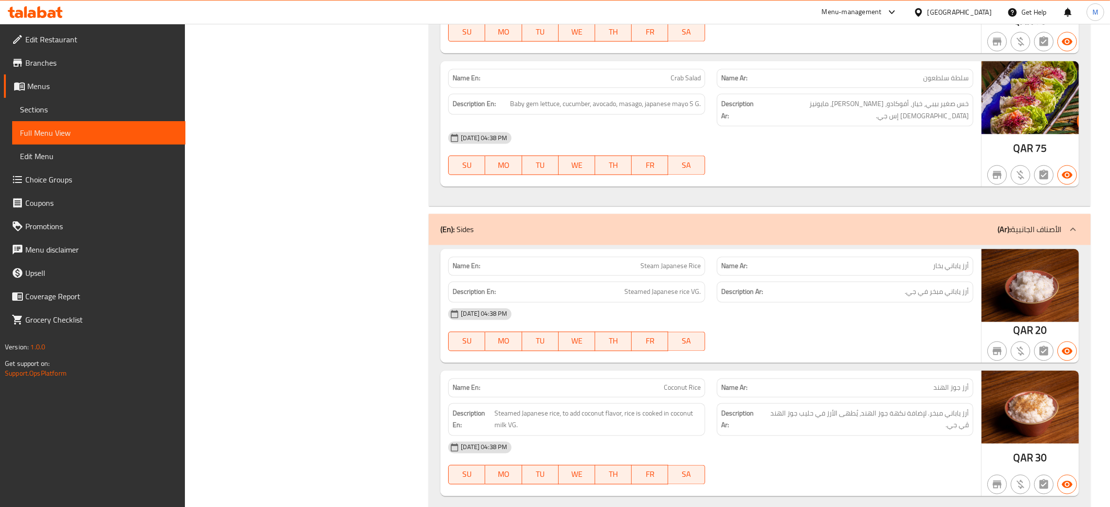
click at [31, 104] on span "Sections" at bounding box center [99, 110] width 158 height 12
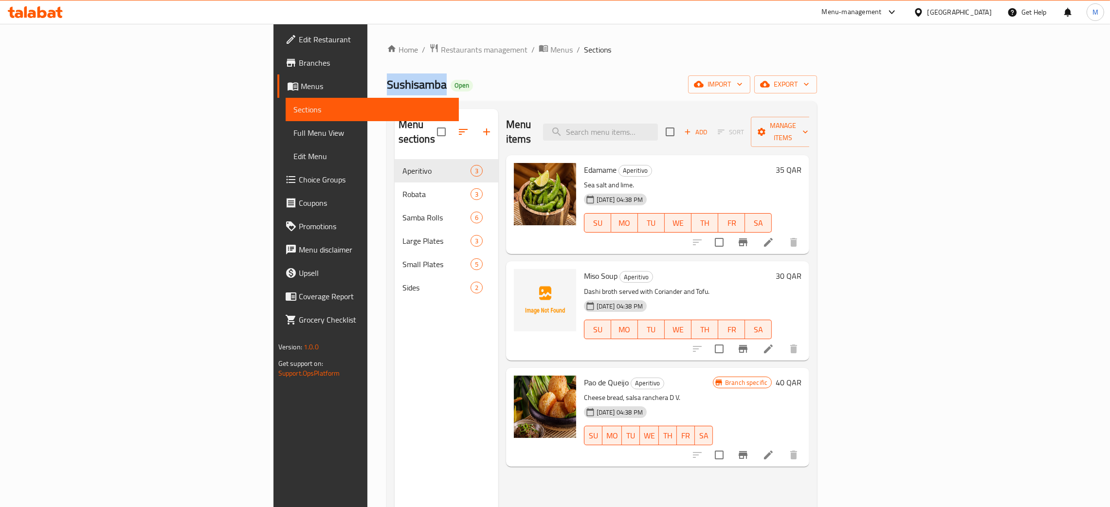
drag, startPoint x: 264, startPoint y: 87, endPoint x: 195, endPoint y: 86, distance: 69.6
click at [367, 86] on div "Home / Restaurants management / Menus / Sections Sushisamba Open import export …" at bounding box center [602, 333] width 470 height 619
copy span "Sushisamba"
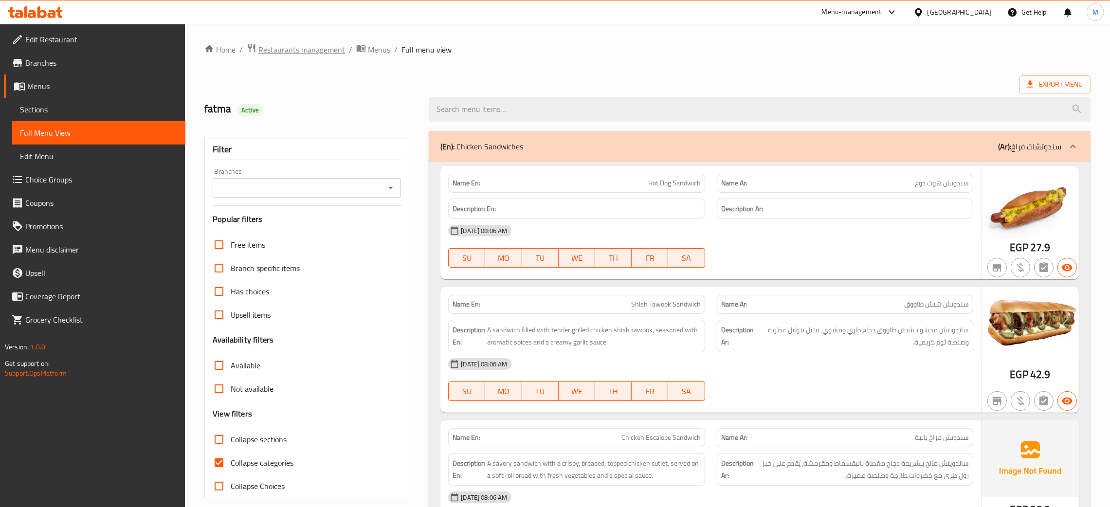
click at [291, 51] on span "Restaurants management" at bounding box center [301, 50] width 87 height 12
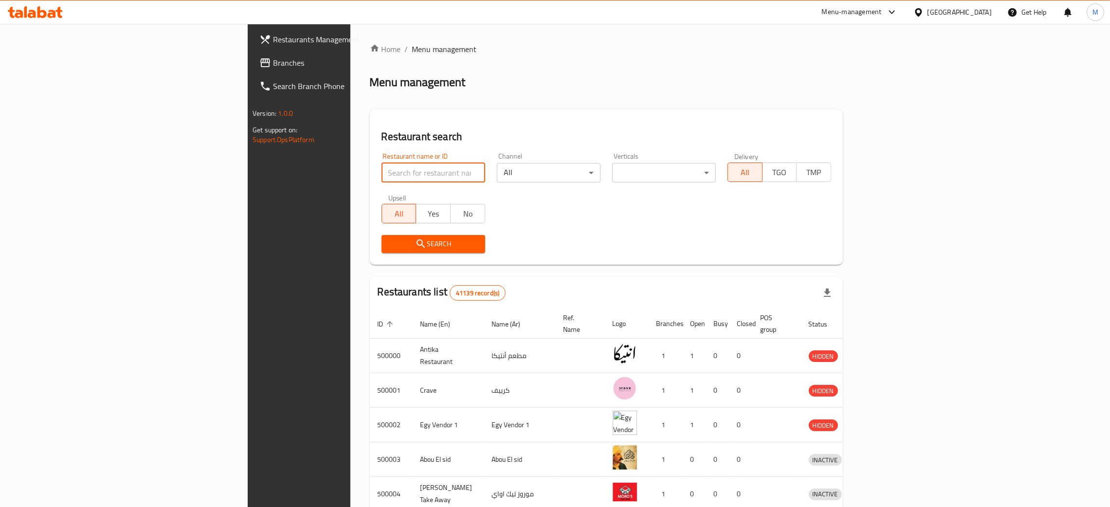
click at [381, 165] on input "search" at bounding box center [433, 172] width 104 height 19
paste input "694618"
type input "694618"
click button "Search" at bounding box center [433, 244] width 104 height 18
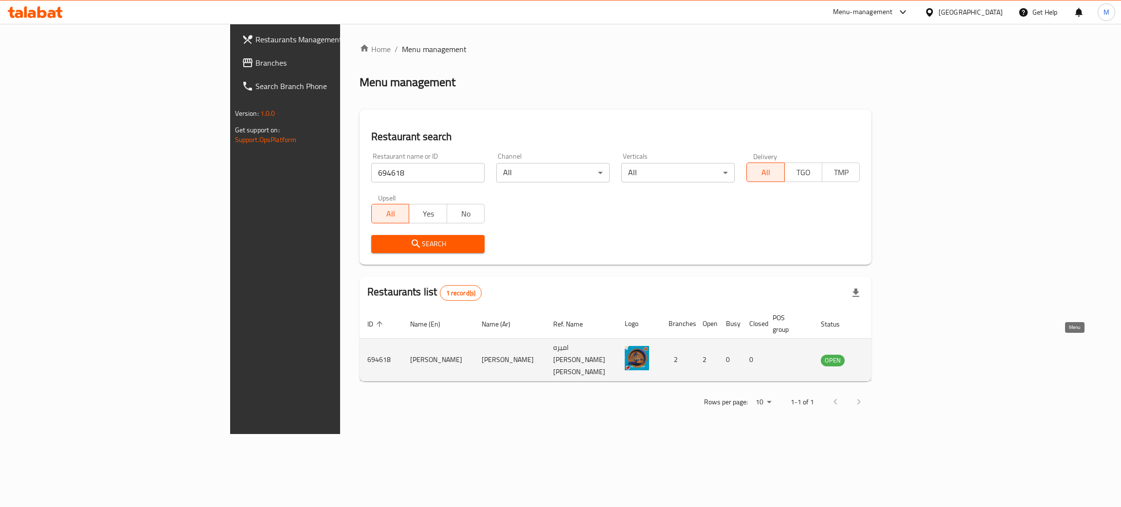
click at [883, 356] on icon "enhanced table" at bounding box center [877, 360] width 11 height 8
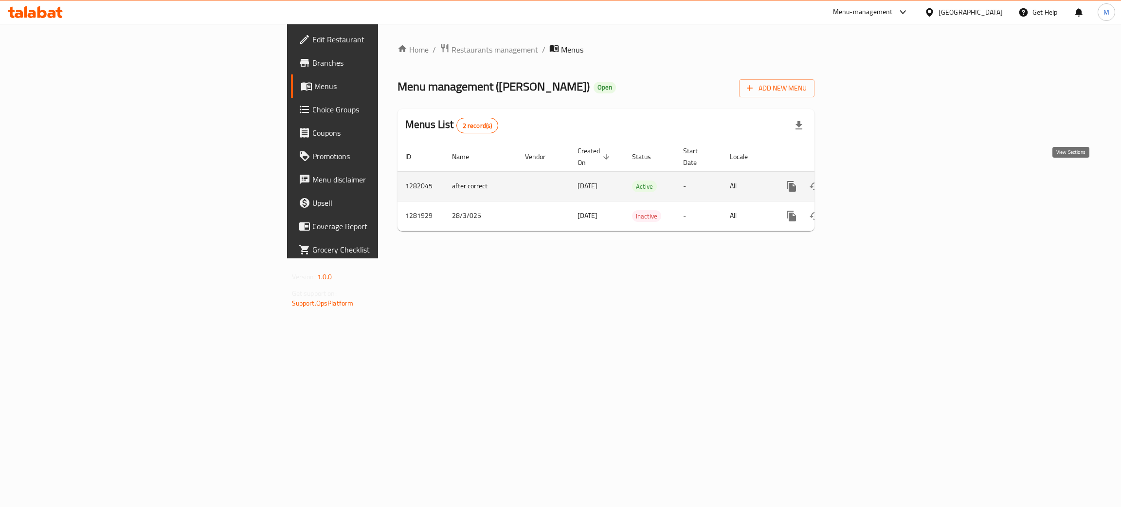
click at [868, 181] on icon "enhanced table" at bounding box center [862, 187] width 12 height 12
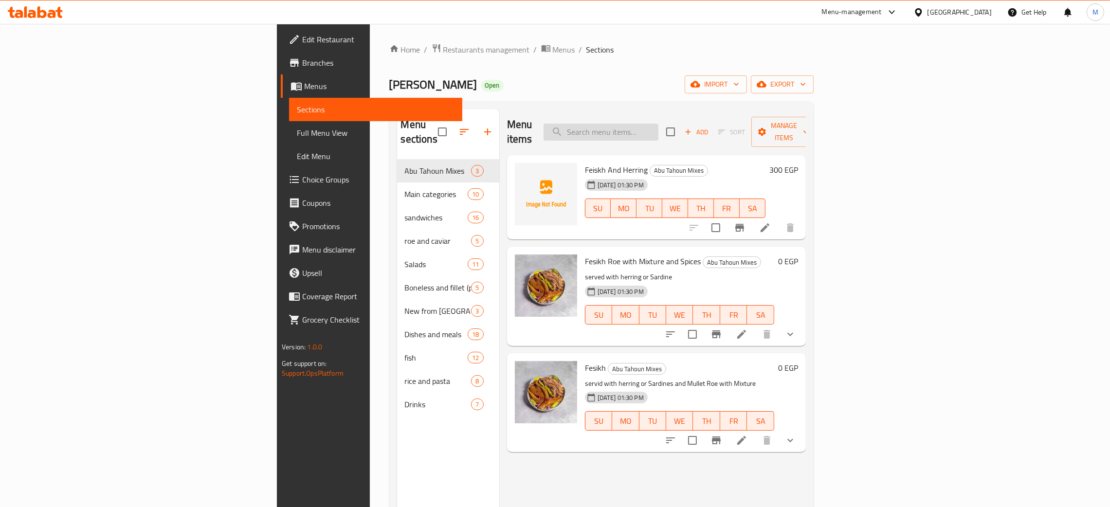
click at [658, 130] on input "search" at bounding box center [601, 132] width 115 height 17
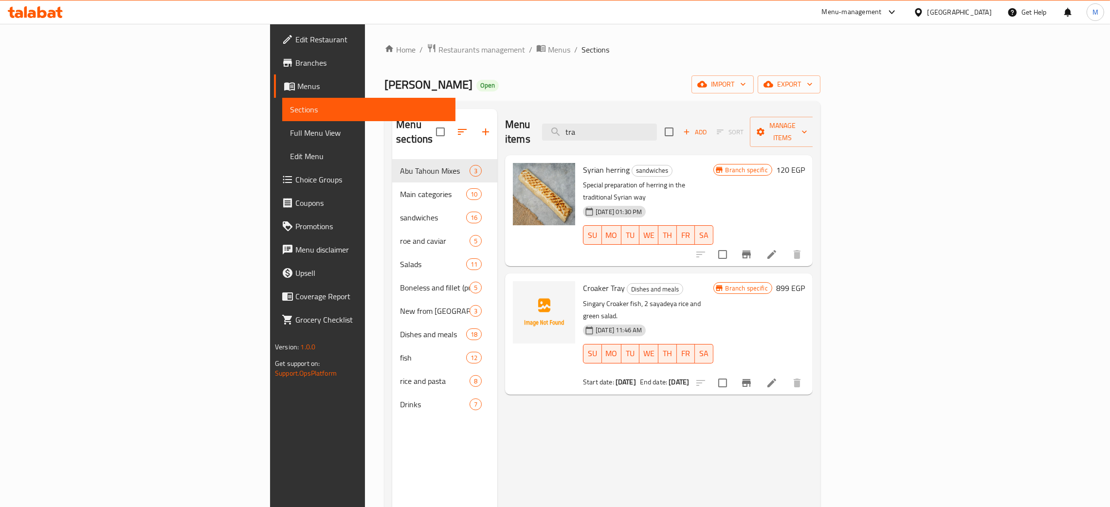
type input "tra"
drag, startPoint x: 705, startPoint y: 132, endPoint x: 629, endPoint y: 127, distance: 76.1
click at [629, 127] on div "Menu items tra Add Sort Manage items" at bounding box center [659, 132] width 308 height 46
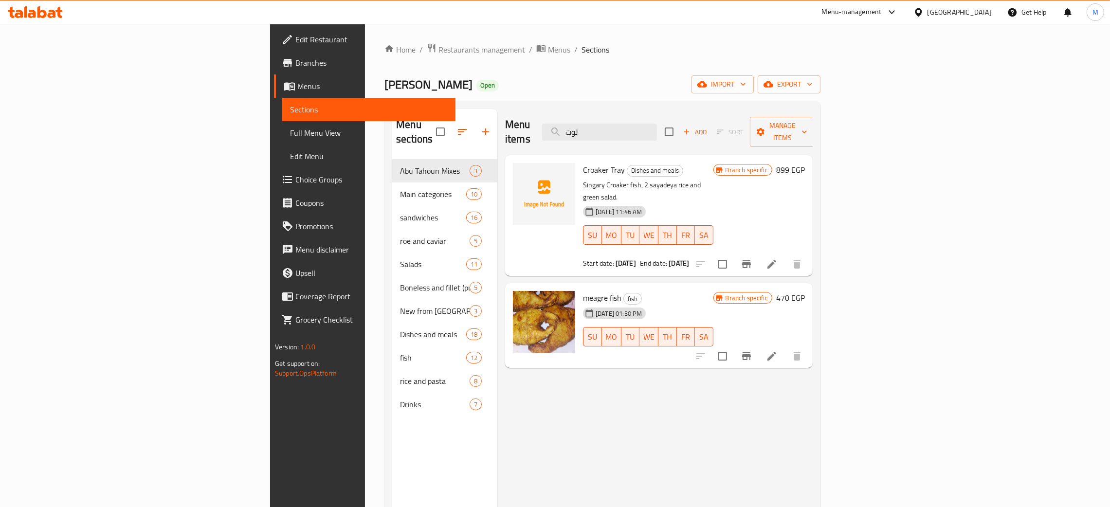
type input "لوت"
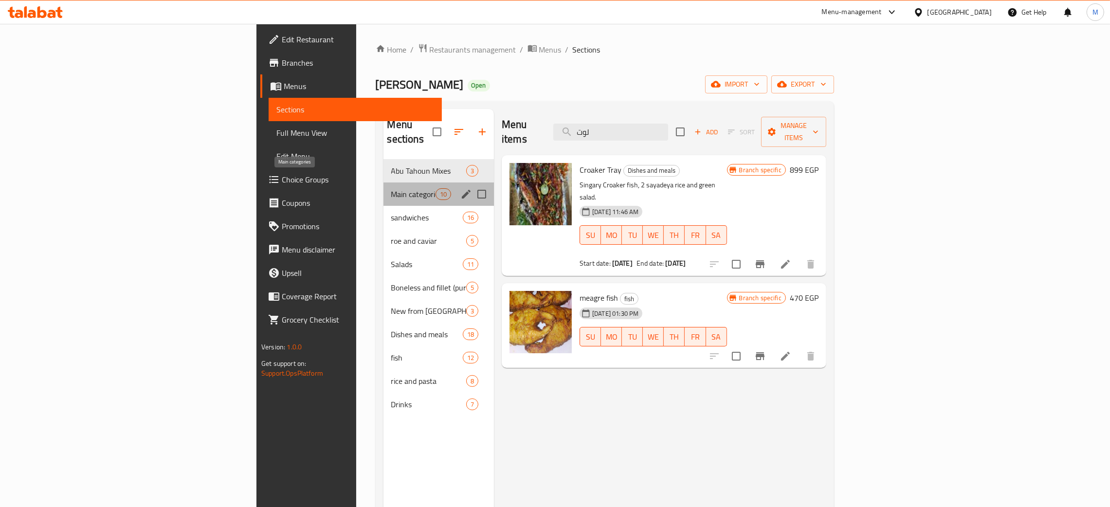
click at [391, 188] on span "Main categories" at bounding box center [413, 194] width 44 height 12
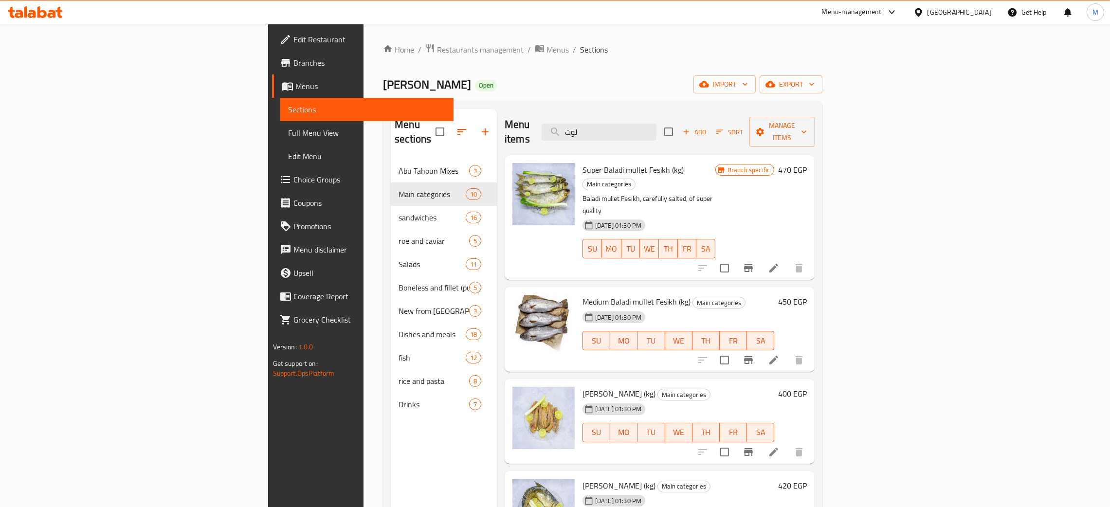
drag, startPoint x: 682, startPoint y: 127, endPoint x: 608, endPoint y: 114, distance: 75.0
click at [608, 115] on div "Menu items لوت Add Sort Manage items" at bounding box center [660, 132] width 310 height 46
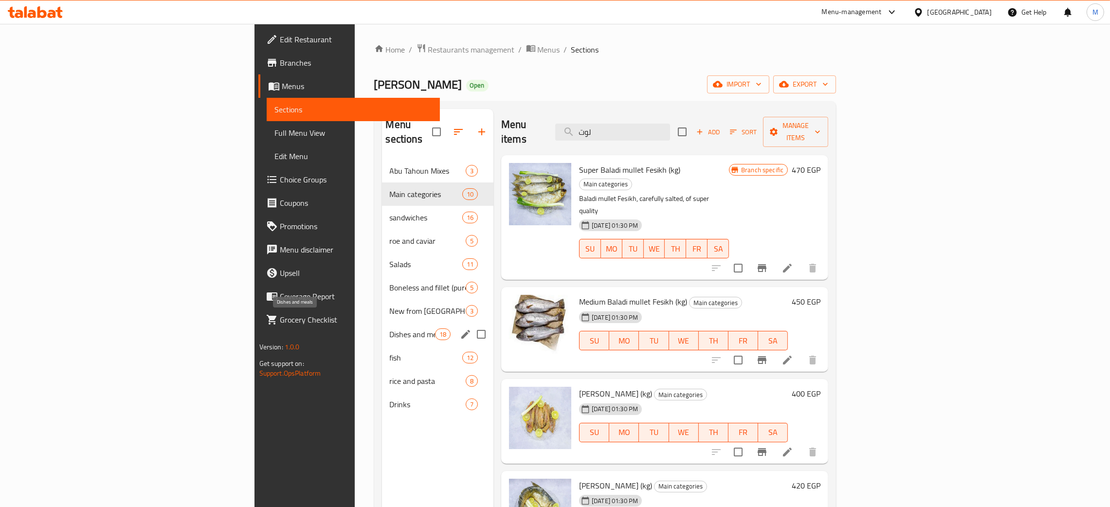
click at [390, 328] on span "Dishes and meals" at bounding box center [412, 334] width 45 height 12
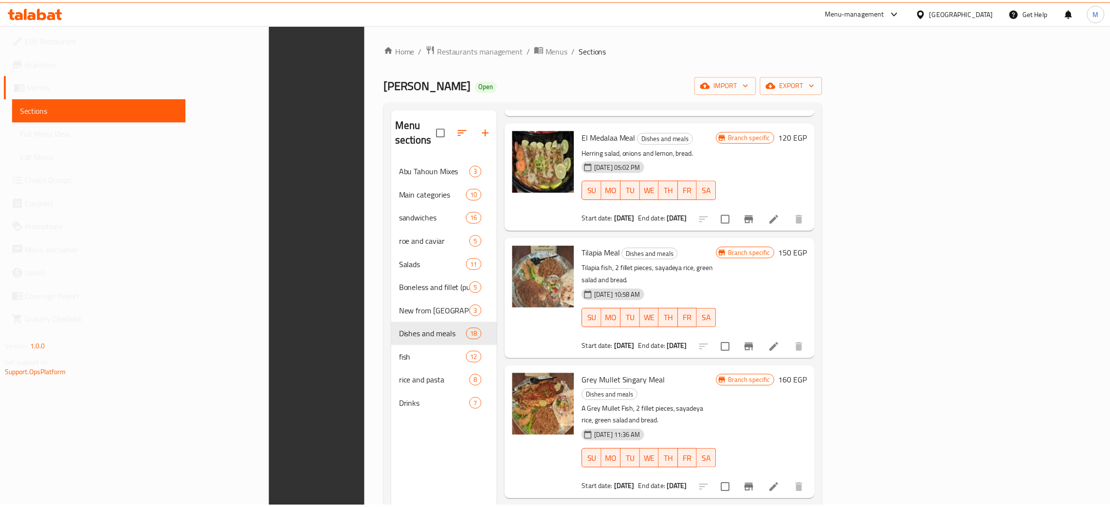
scroll to position [137, 0]
